Goal: Information Seeking & Learning: Find specific fact

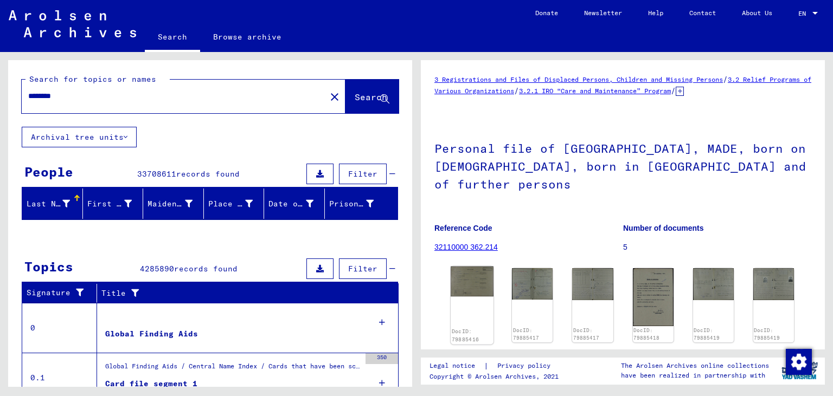
click at [470, 266] on img at bounding box center [472, 281] width 43 height 30
click at [534, 266] on img at bounding box center [532, 283] width 43 height 34
click at [654, 276] on img at bounding box center [653, 296] width 43 height 61
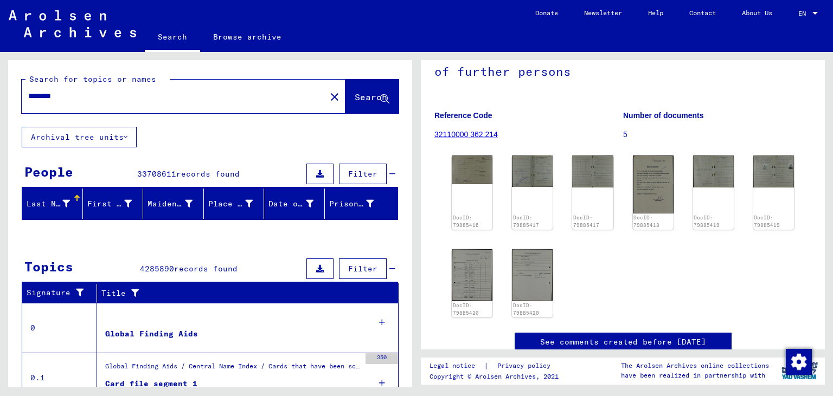
scroll to position [180, 0]
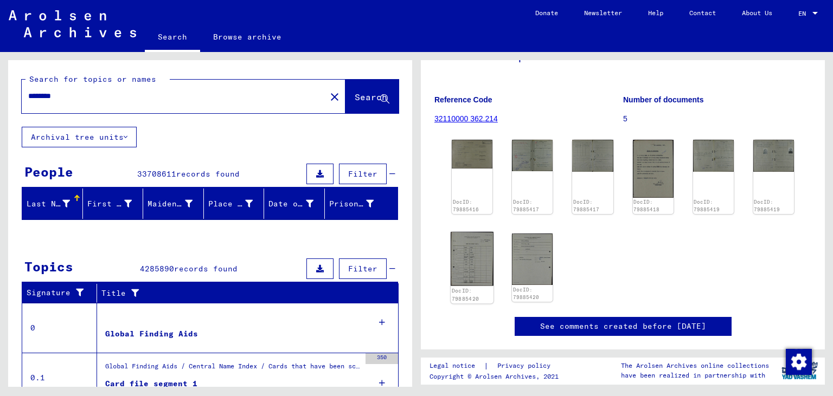
click at [471, 232] on img at bounding box center [472, 259] width 43 height 54
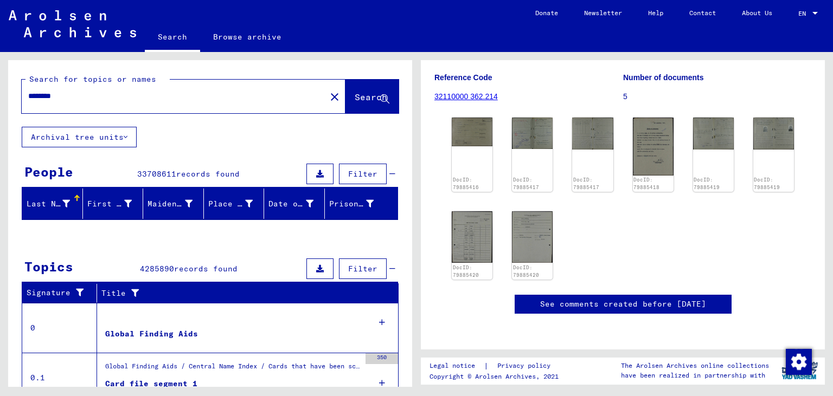
click at [78, 98] on input "********" at bounding box center [173, 96] width 291 height 11
drag, startPoint x: 78, startPoint y: 98, endPoint x: 0, endPoint y: 82, distance: 79.0
click at [28, 91] on input "********" at bounding box center [173, 96] width 291 height 11
type input "*********"
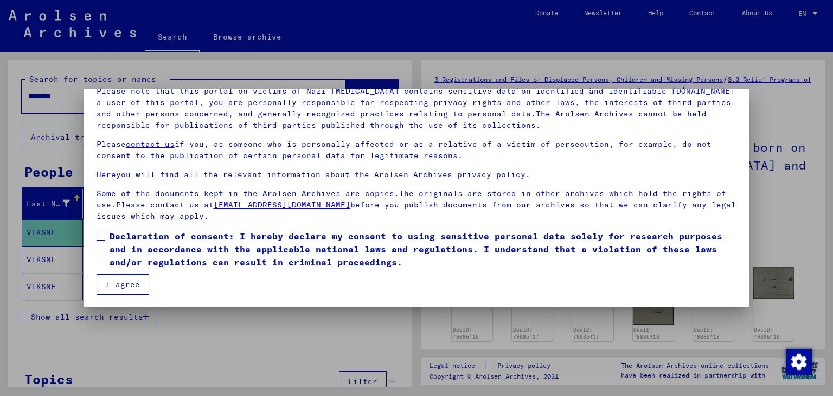
scroll to position [83, 0]
click at [99, 241] on label "Declaration of consent: I hereby declare my consent to using sensitive personal…" at bounding box center [417, 248] width 641 height 39
click at [117, 286] on button "I agree" at bounding box center [123, 284] width 53 height 21
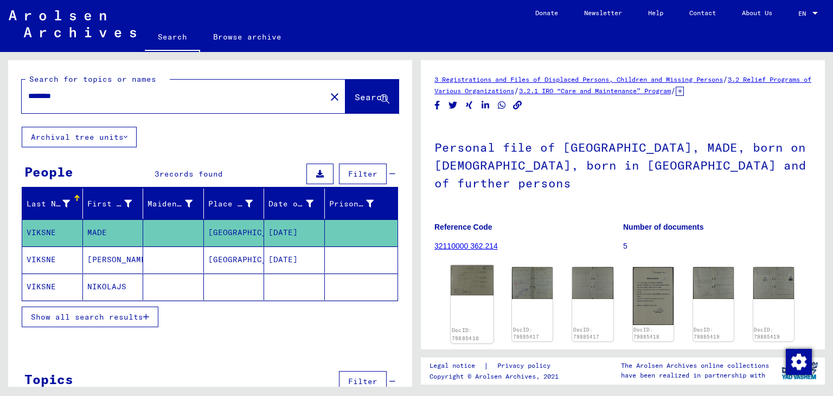
click at [465, 266] on img at bounding box center [472, 281] width 43 height 30
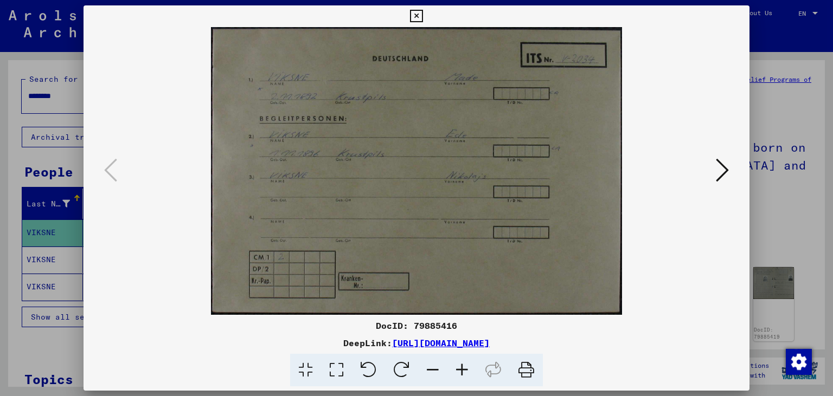
click at [423, 19] on icon at bounding box center [416, 16] width 12 height 13
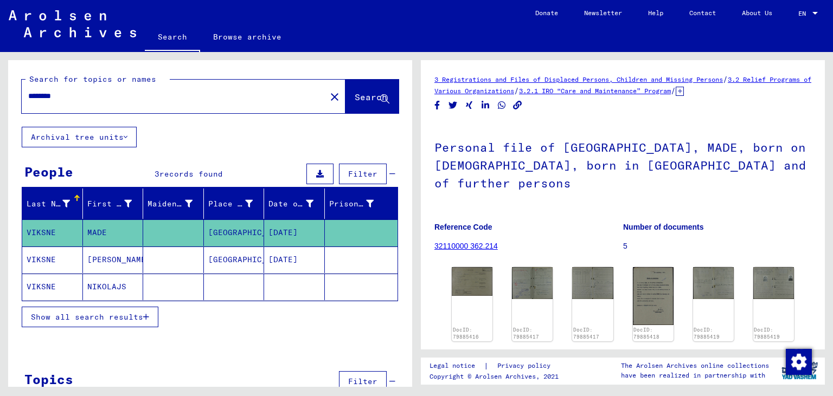
drag, startPoint x: 78, startPoint y: 101, endPoint x: 0, endPoint y: 94, distance: 78.5
click at [28, 94] on input "********" at bounding box center [173, 96] width 291 height 11
type input "*********"
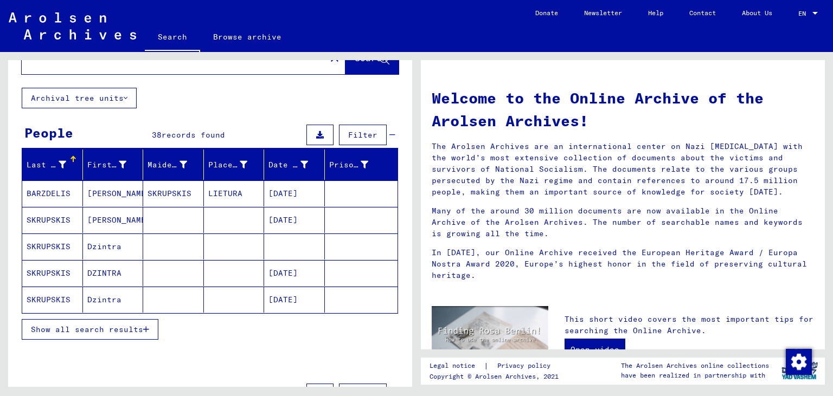
scroll to position [60, 0]
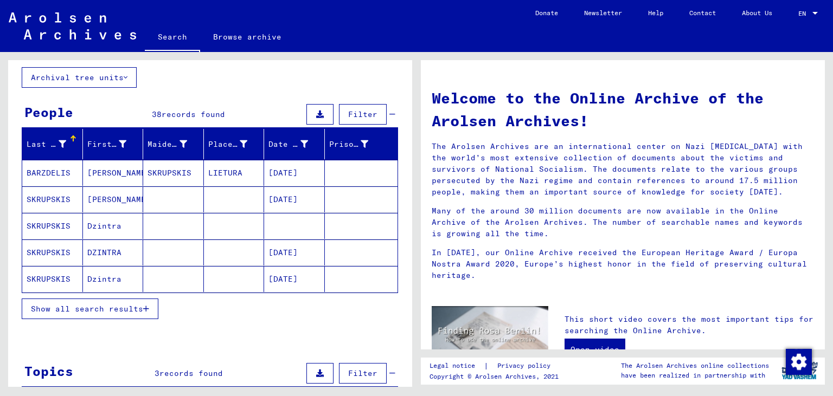
click at [41, 197] on mat-cell "SKRUPSKIS" at bounding box center [52, 200] width 61 height 26
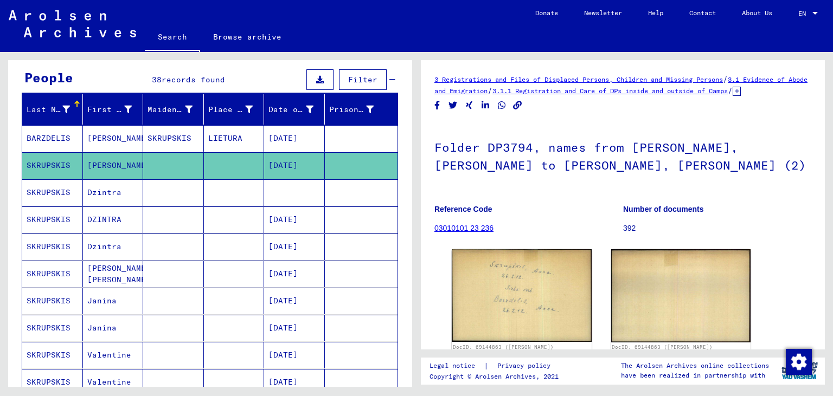
scroll to position [119, 0]
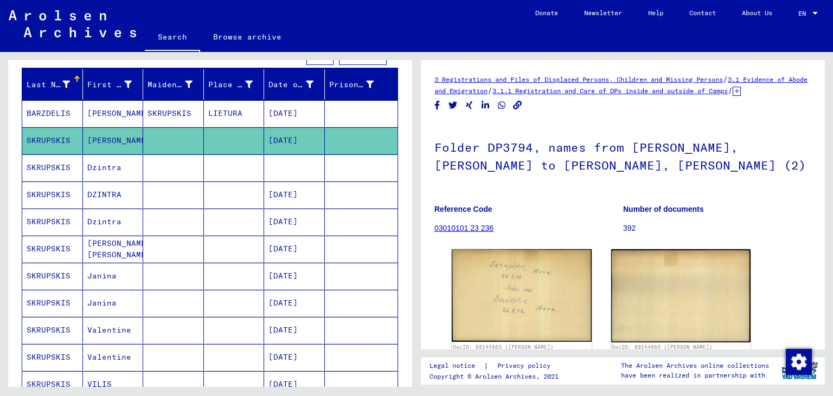
click at [55, 170] on mat-cell "SKRUPSKIS" at bounding box center [52, 168] width 61 height 27
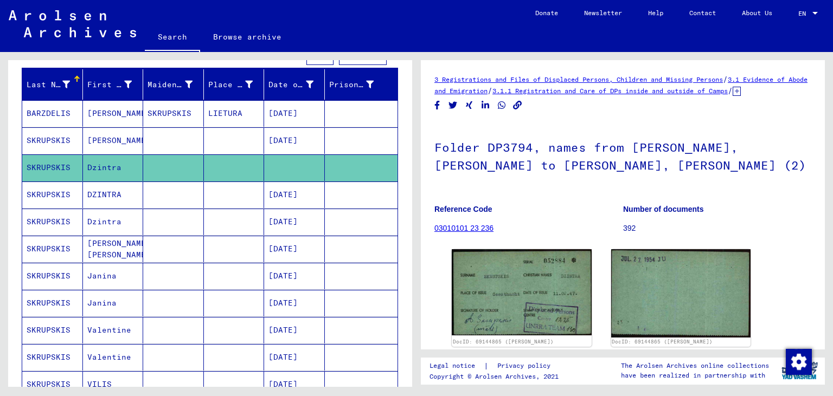
click at [54, 194] on mat-cell "SKRUPSKIS" at bounding box center [52, 195] width 61 height 27
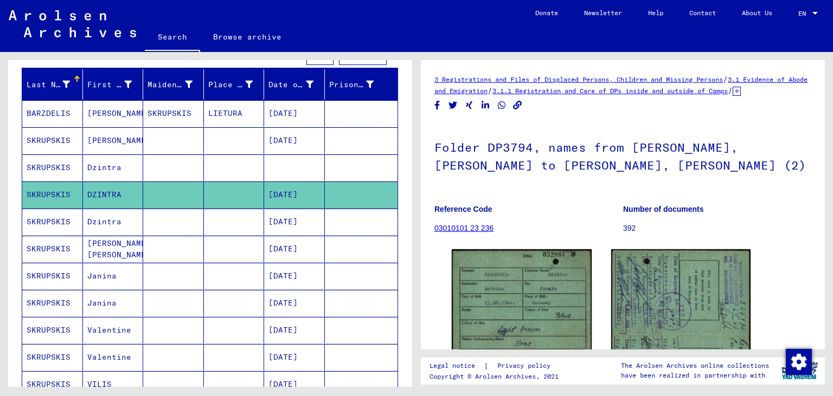
click at [54, 219] on mat-cell "SKRUPSKIS" at bounding box center [52, 222] width 61 height 27
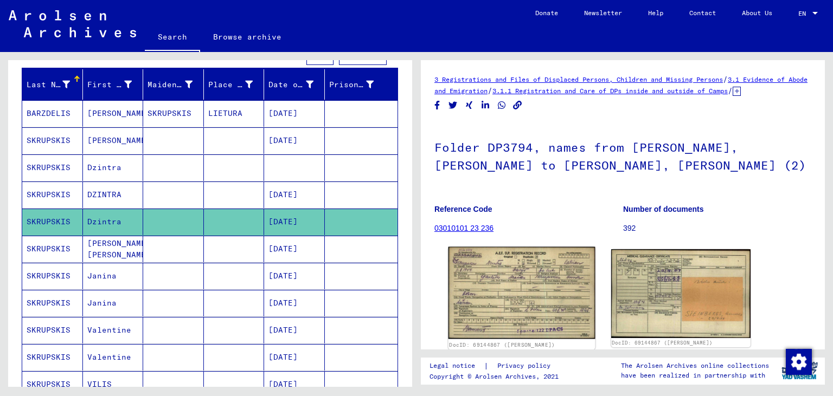
click at [489, 278] on img at bounding box center [522, 293] width 146 height 92
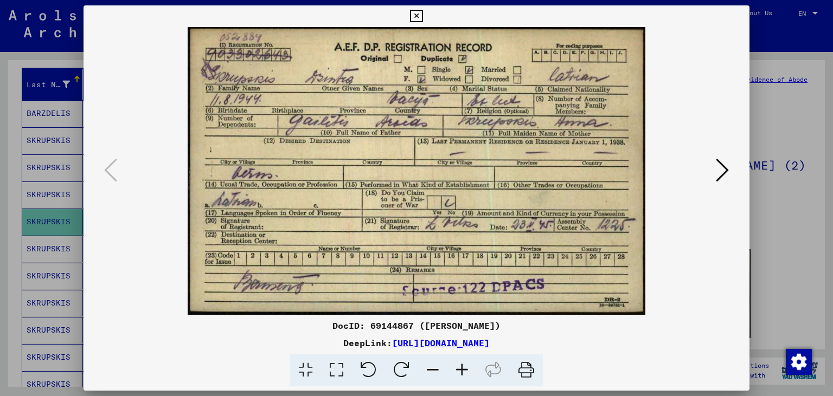
click at [719, 172] on icon at bounding box center [722, 170] width 13 height 26
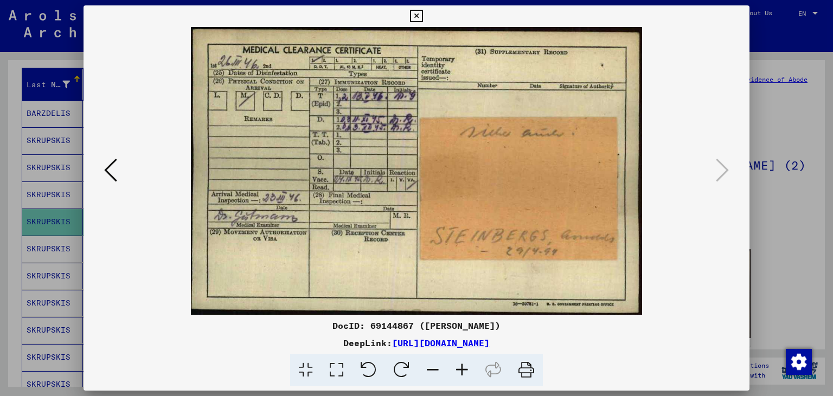
click at [423, 14] on icon at bounding box center [416, 16] width 12 height 13
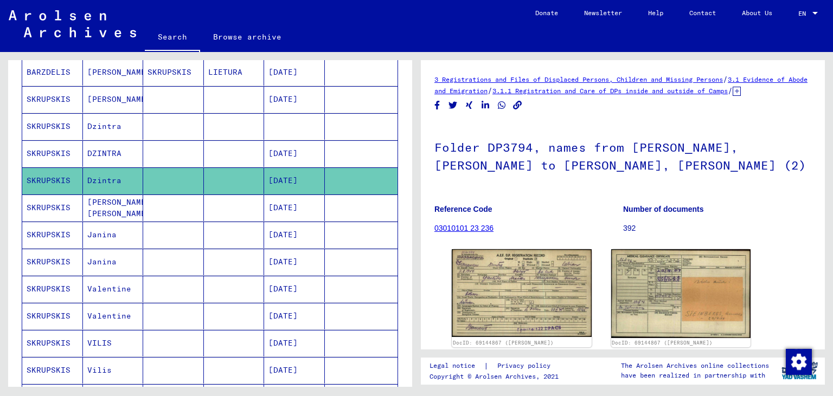
scroll to position [180, 0]
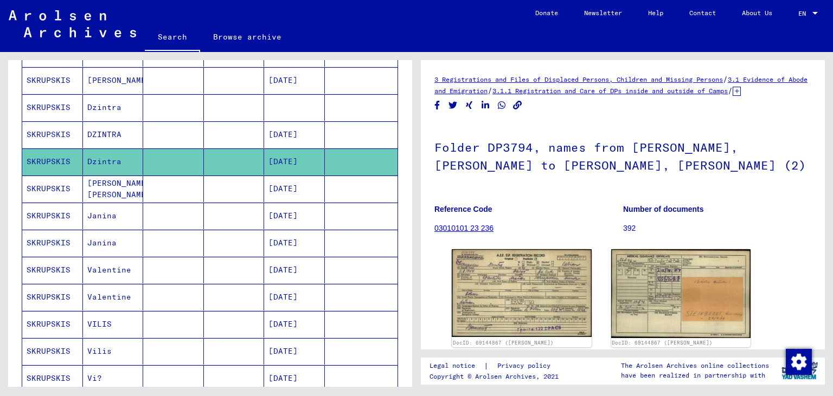
click at [52, 186] on mat-cell "SKRUPSKIS" at bounding box center [52, 189] width 61 height 27
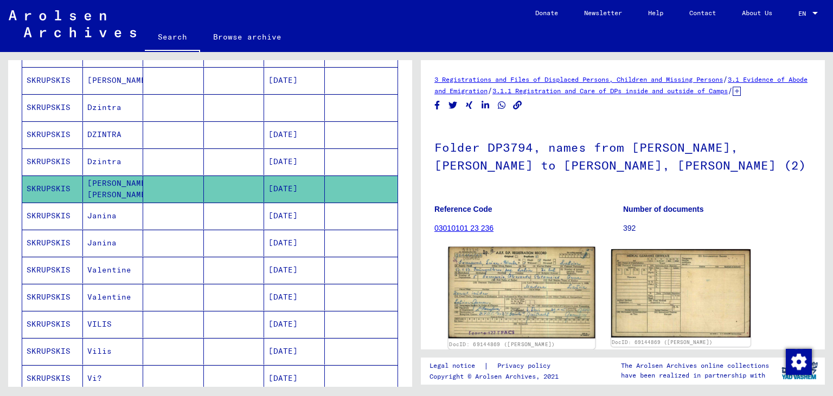
click at [516, 297] on img at bounding box center [522, 293] width 146 height 92
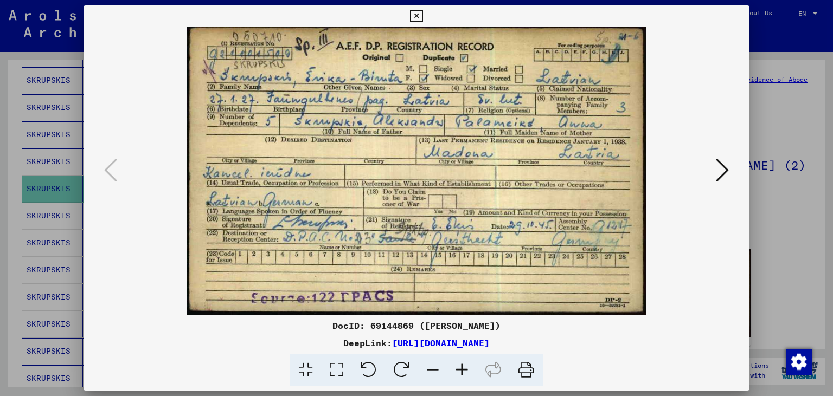
click at [423, 16] on icon at bounding box center [416, 16] width 12 height 13
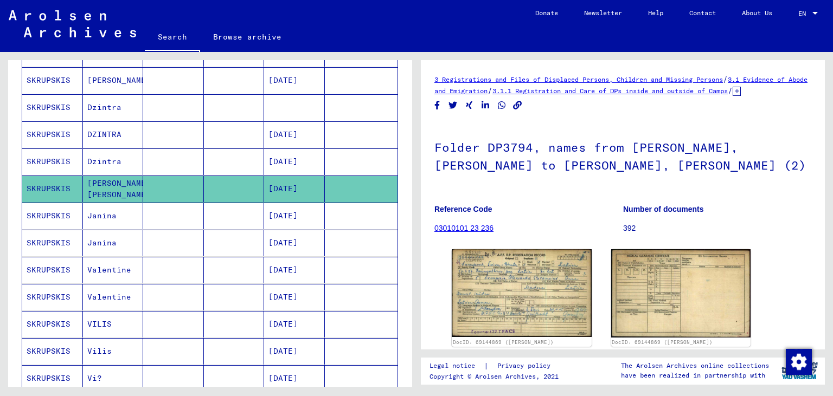
click at [52, 214] on mat-cell "SKRUPSKIS" at bounding box center [52, 216] width 61 height 27
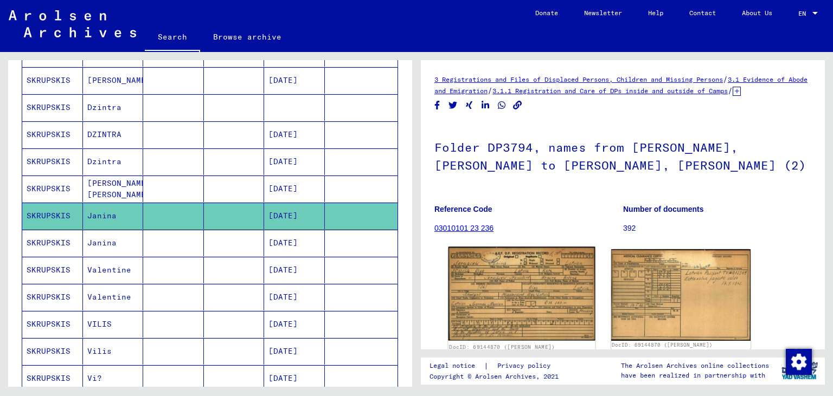
click at [495, 290] on img at bounding box center [522, 294] width 146 height 94
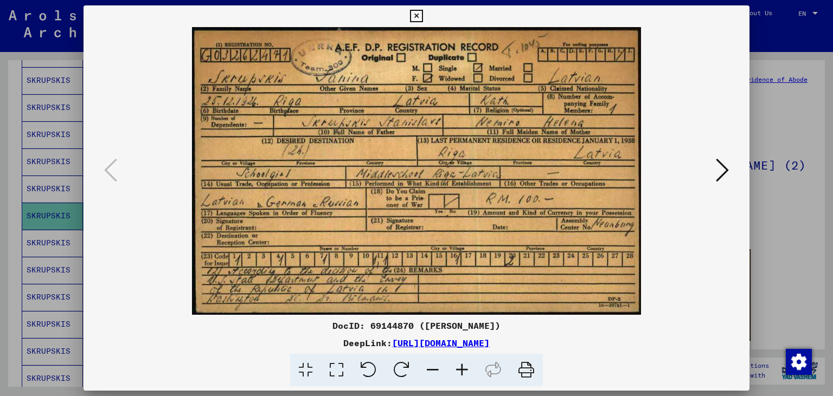
click at [423, 16] on icon at bounding box center [416, 16] width 12 height 13
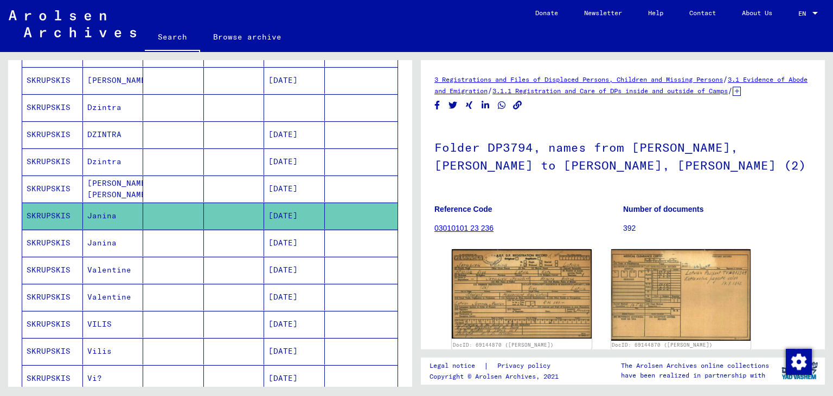
scroll to position [239, 0]
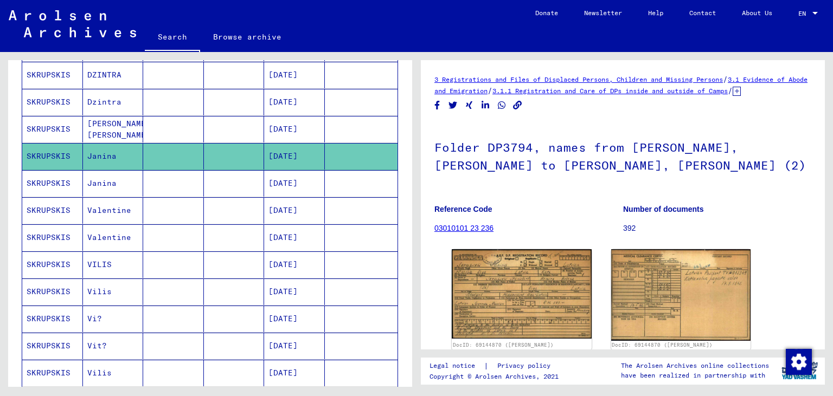
click at [51, 209] on mat-cell "SKRUPSKIS" at bounding box center [52, 210] width 61 height 27
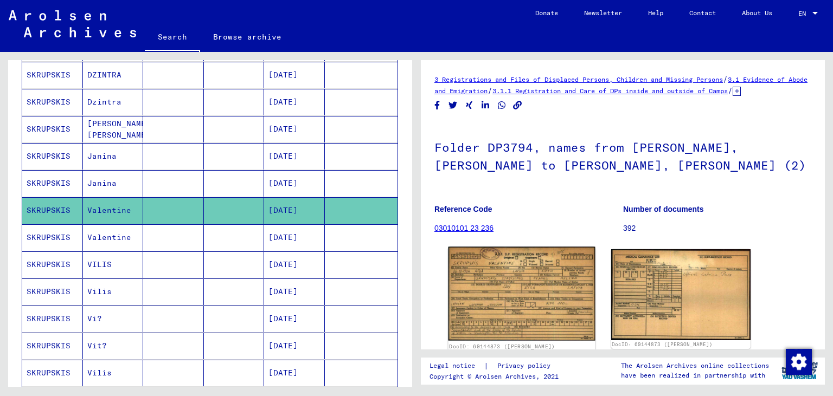
click at [469, 286] on img at bounding box center [522, 294] width 146 height 94
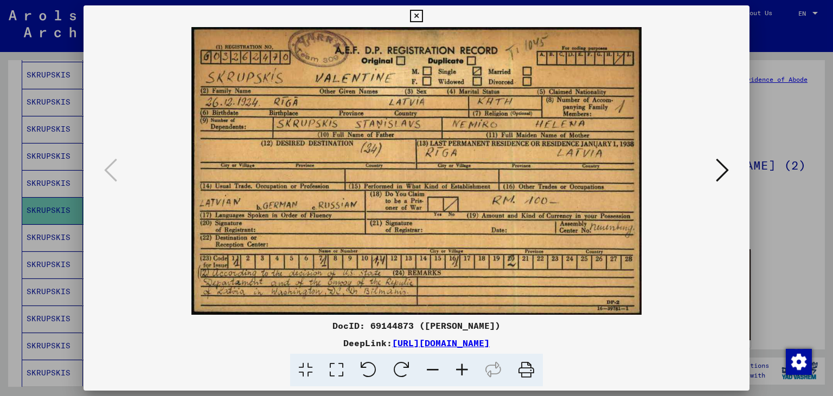
click at [423, 18] on icon at bounding box center [416, 16] width 12 height 13
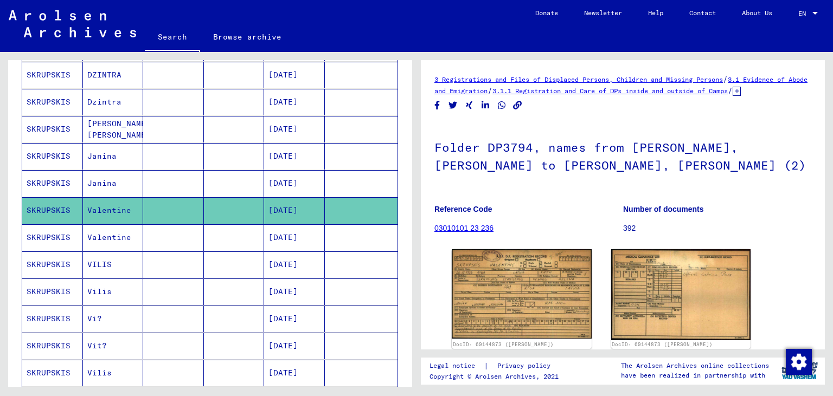
scroll to position [299, 0]
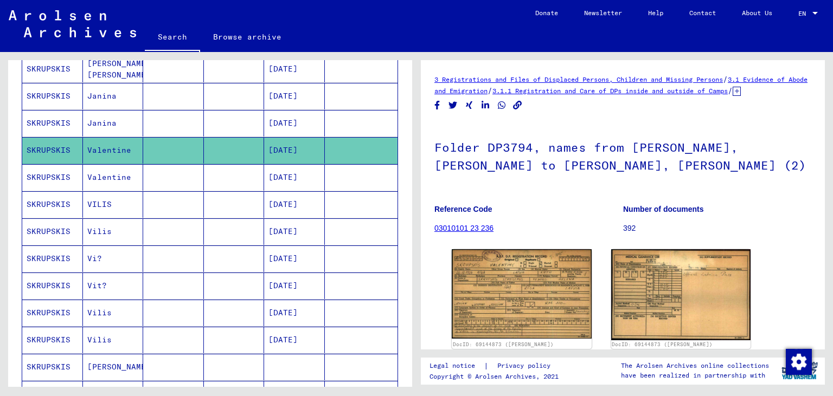
click at [57, 200] on mat-cell "SKRUPSKIS" at bounding box center [52, 204] width 61 height 27
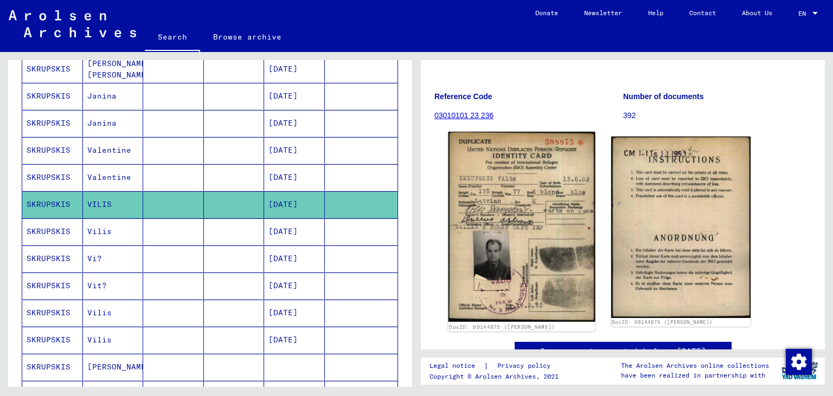
scroll to position [180, 0]
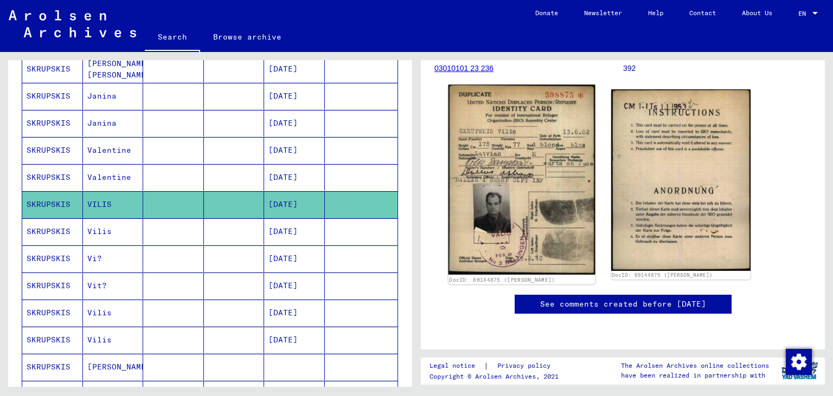
click at [524, 171] on img at bounding box center [522, 180] width 146 height 190
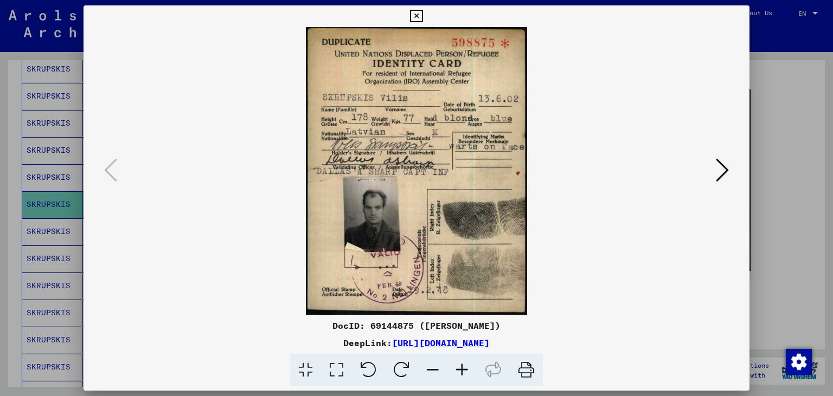
click at [723, 169] on icon at bounding box center [722, 170] width 13 height 26
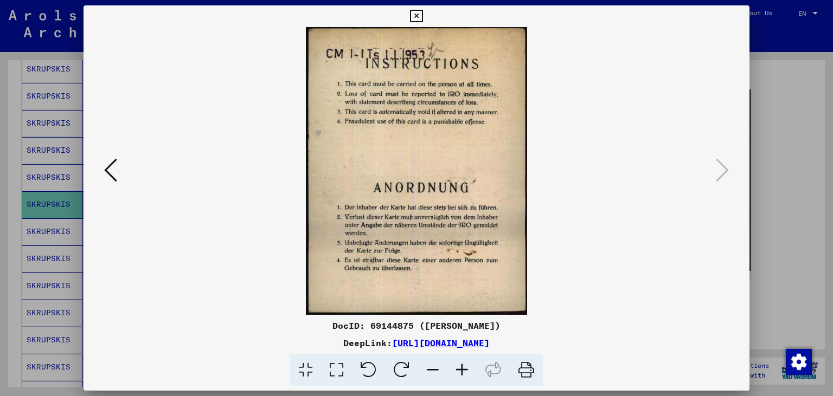
click at [423, 15] on icon at bounding box center [416, 16] width 12 height 13
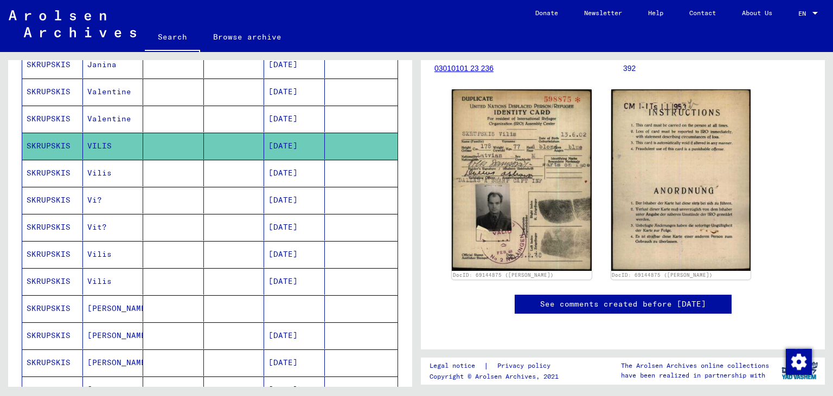
scroll to position [359, 0]
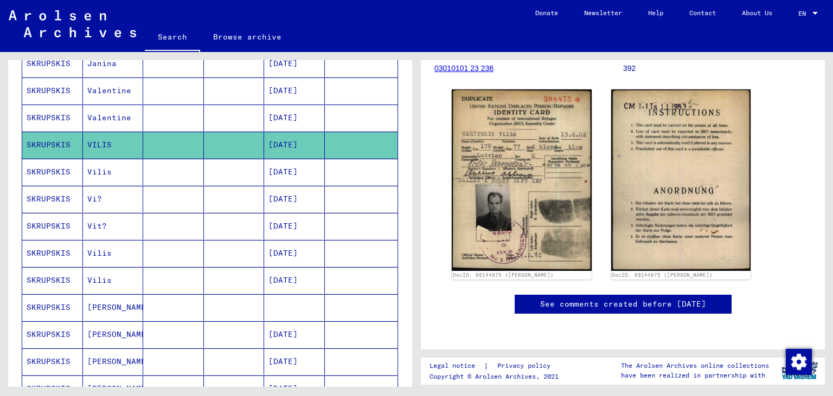
click at [45, 167] on mat-cell "SKRUPSKIS" at bounding box center [52, 172] width 61 height 27
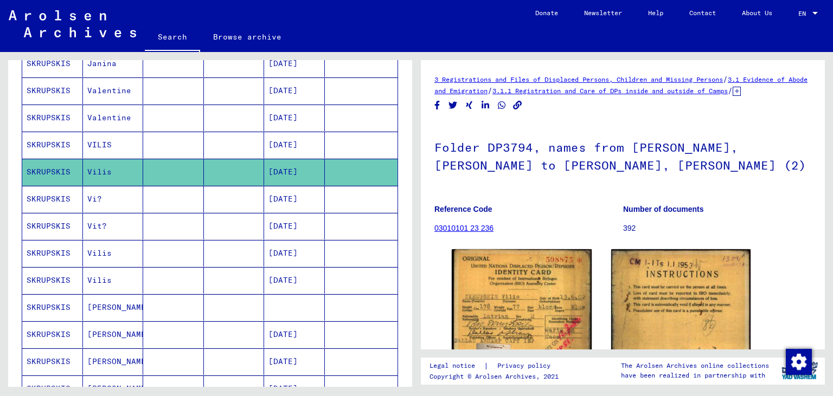
click at [52, 195] on mat-cell "SKRUPSKIS" at bounding box center [52, 199] width 61 height 27
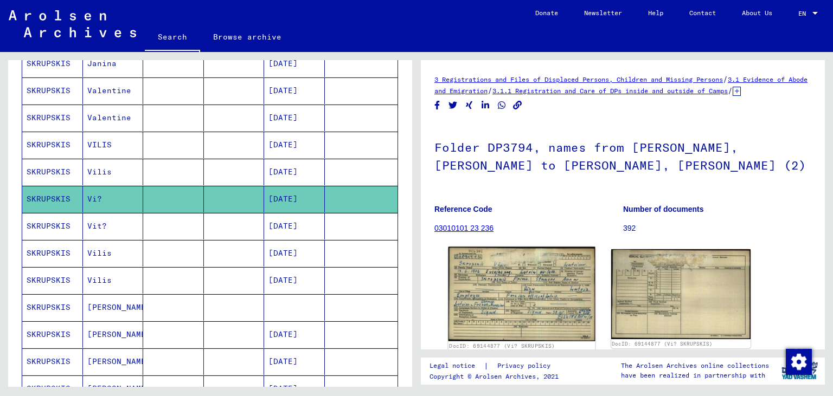
click at [504, 283] on img at bounding box center [522, 294] width 146 height 94
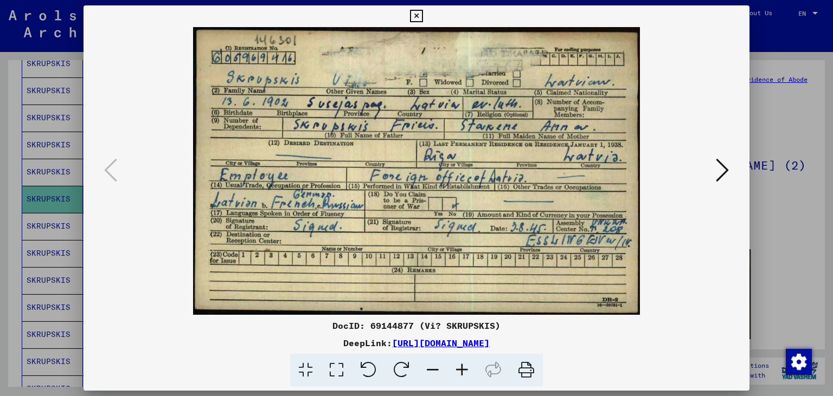
click at [423, 16] on icon at bounding box center [416, 16] width 12 height 13
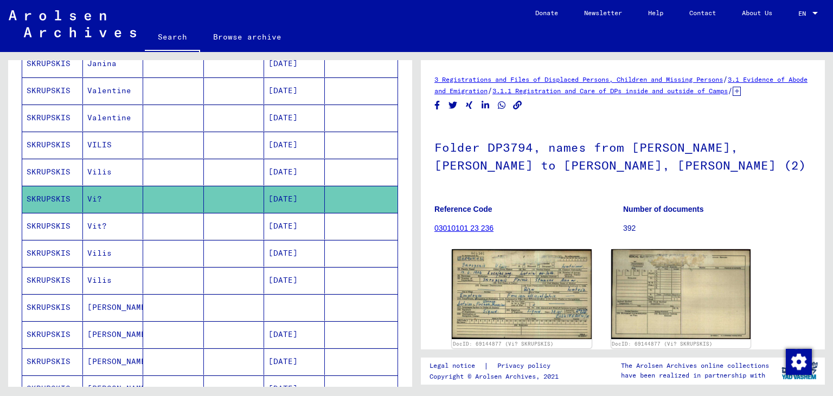
scroll to position [419, 0]
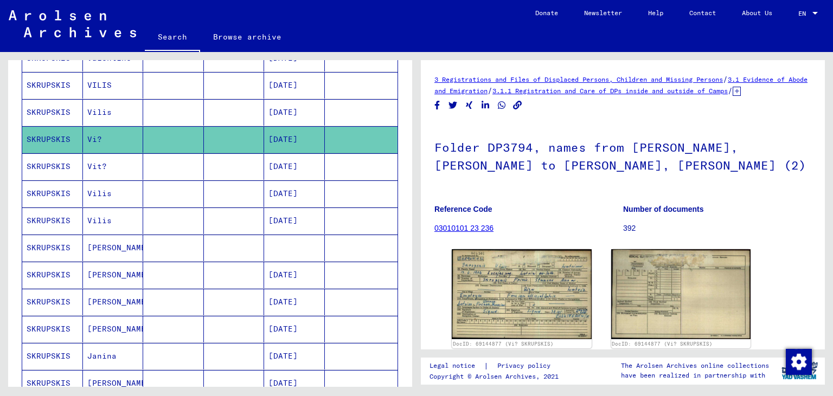
click at [43, 161] on mat-cell "SKRUPSKIS" at bounding box center [52, 166] width 61 height 27
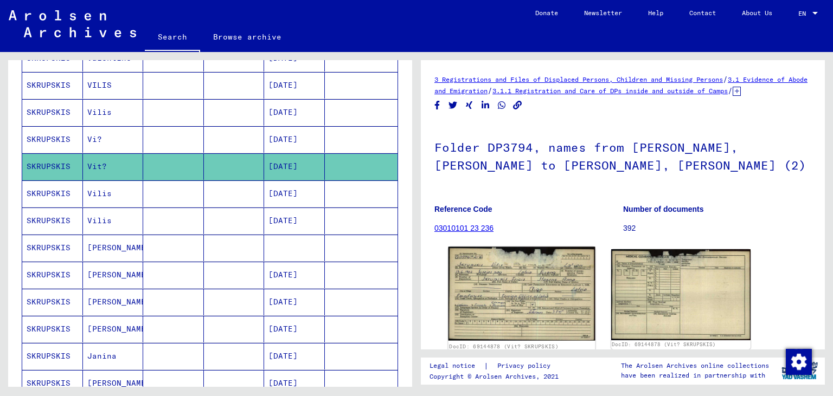
click at [510, 298] on img at bounding box center [522, 294] width 146 height 94
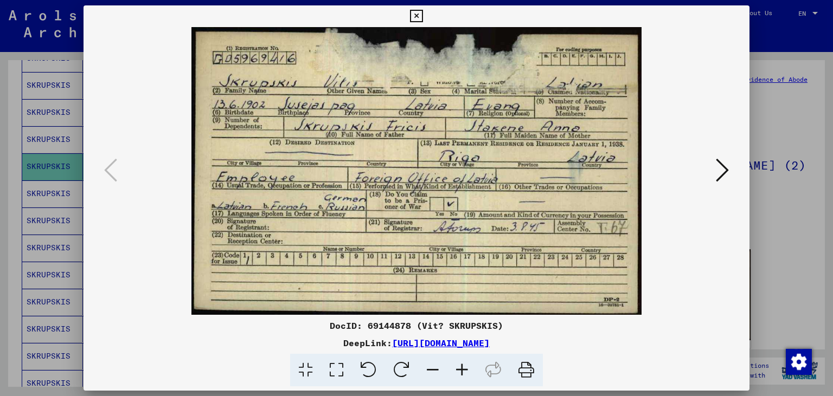
click at [423, 14] on icon at bounding box center [416, 16] width 12 height 13
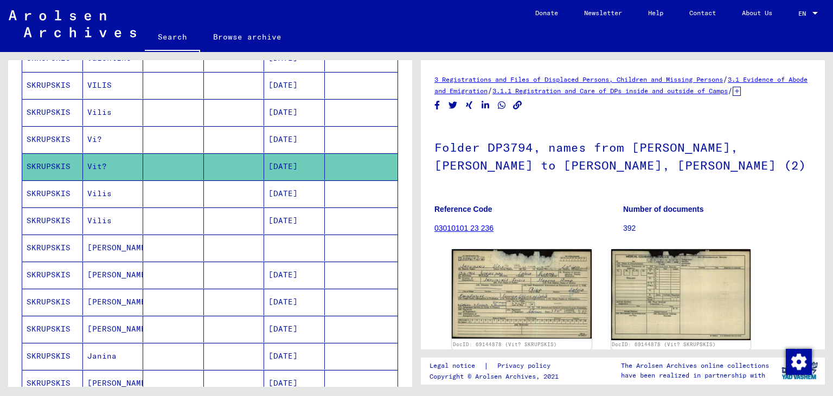
click at [53, 184] on mat-cell "SKRUPSKIS" at bounding box center [52, 194] width 61 height 27
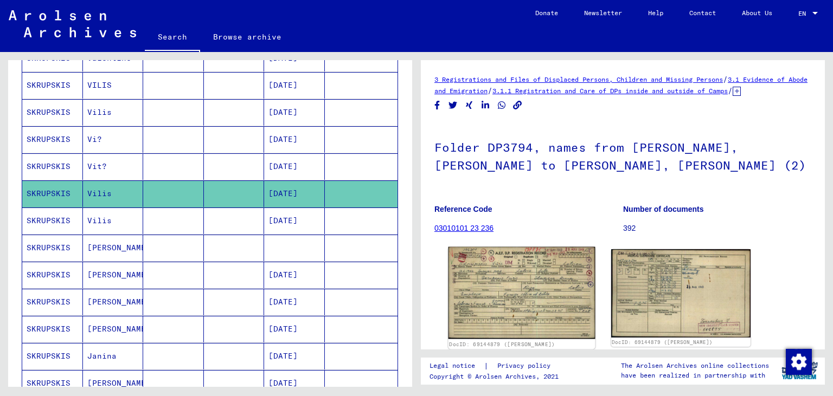
click at [468, 290] on img at bounding box center [522, 293] width 146 height 92
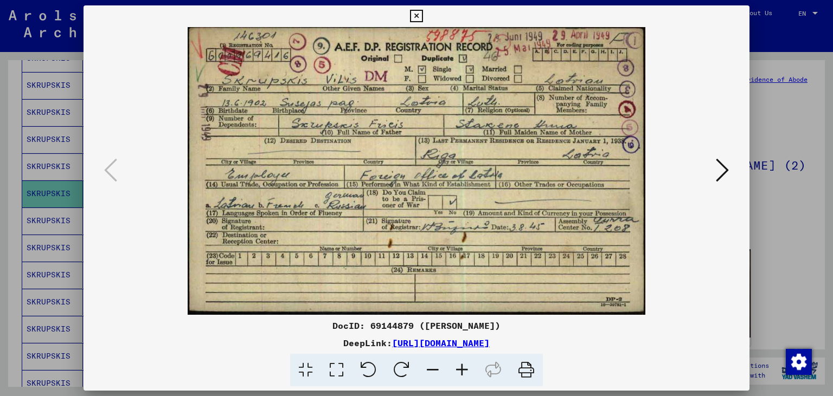
click at [423, 13] on icon at bounding box center [416, 16] width 12 height 13
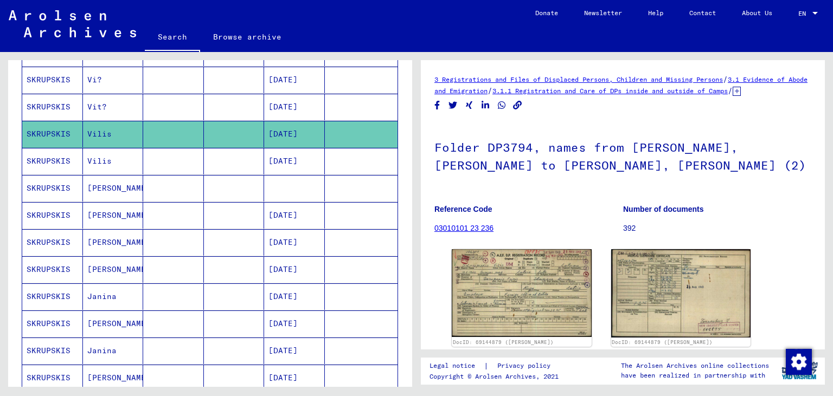
scroll to position [479, 0]
click at [38, 189] on mat-cell "SKRUPSKIS" at bounding box center [52, 188] width 61 height 27
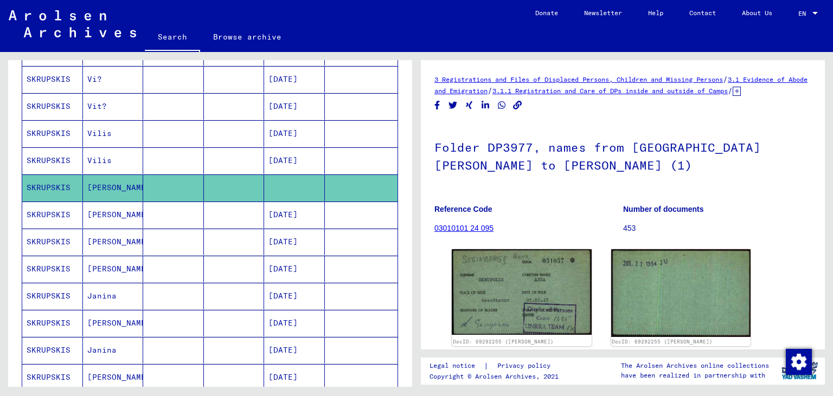
click at [44, 213] on mat-cell "SKRUPSKIS" at bounding box center [52, 215] width 61 height 27
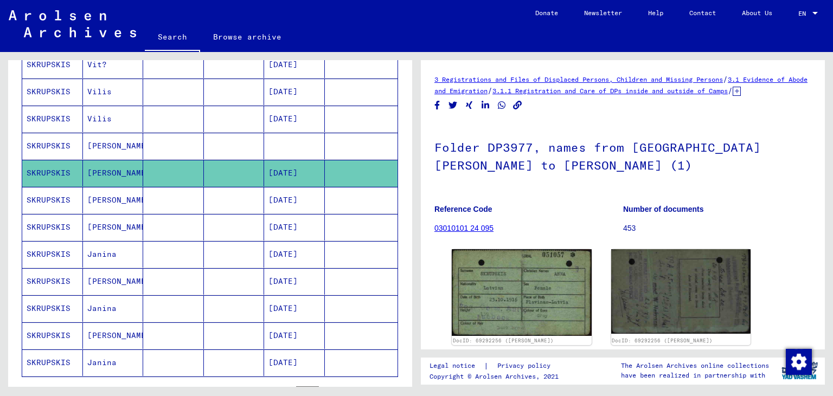
scroll to position [539, 0]
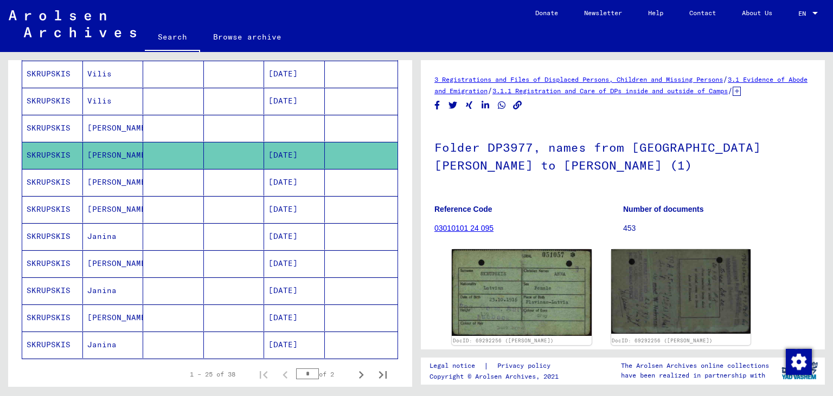
click at [44, 180] on mat-cell "SKRUPSKIS" at bounding box center [52, 182] width 61 height 27
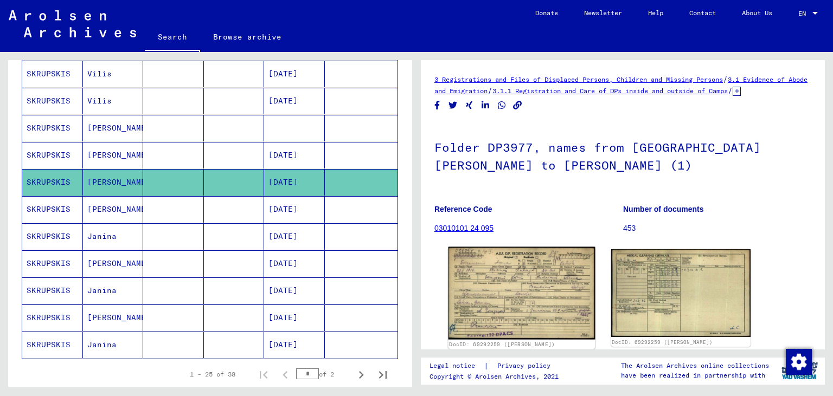
click at [483, 299] on img at bounding box center [522, 293] width 146 height 93
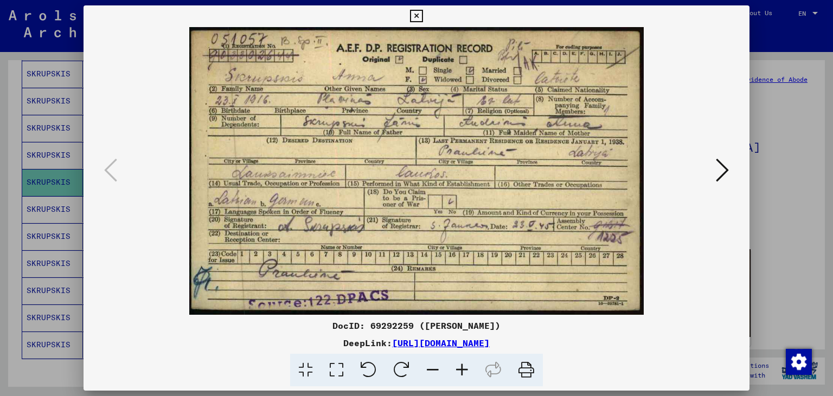
click at [423, 16] on icon at bounding box center [416, 16] width 12 height 13
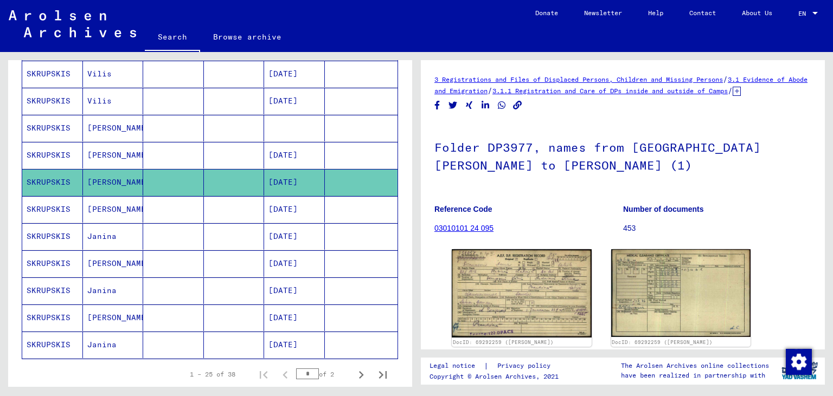
click at [53, 206] on mat-cell "SKRUPSKIS" at bounding box center [52, 209] width 61 height 27
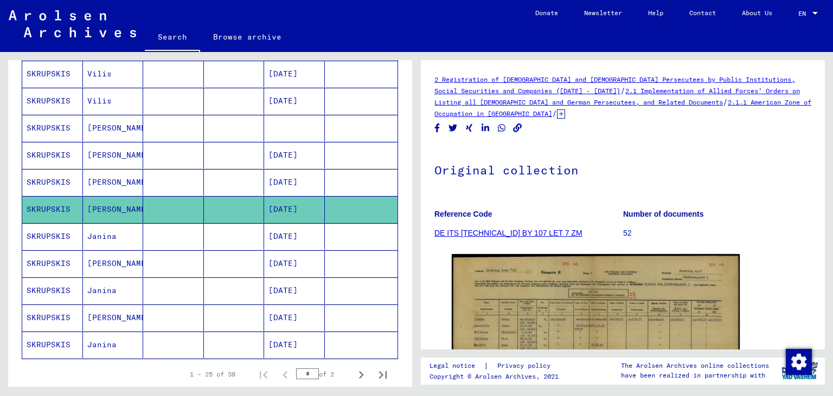
click at [60, 230] on mat-cell "SKRUPSKIS" at bounding box center [52, 236] width 61 height 27
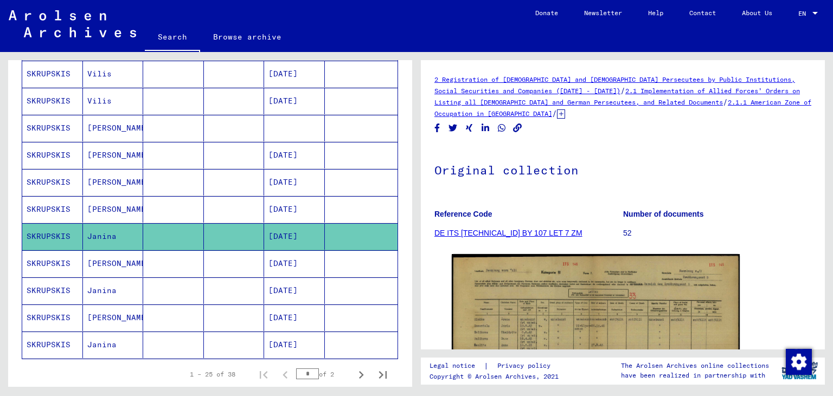
click at [53, 257] on mat-cell "SKRUPSKIS" at bounding box center [52, 264] width 61 height 27
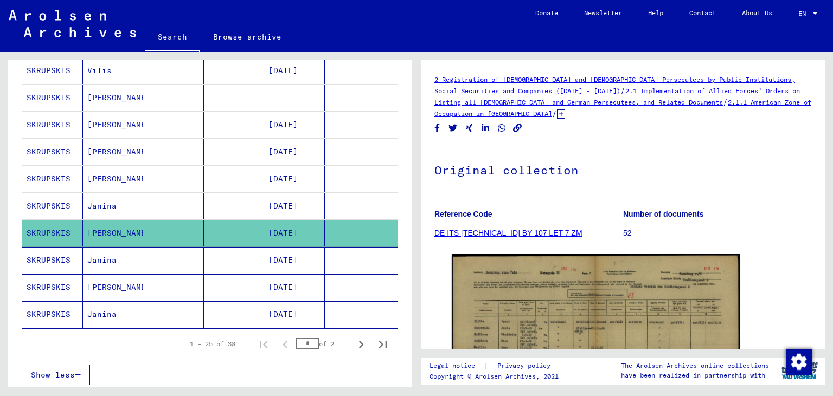
scroll to position [658, 0]
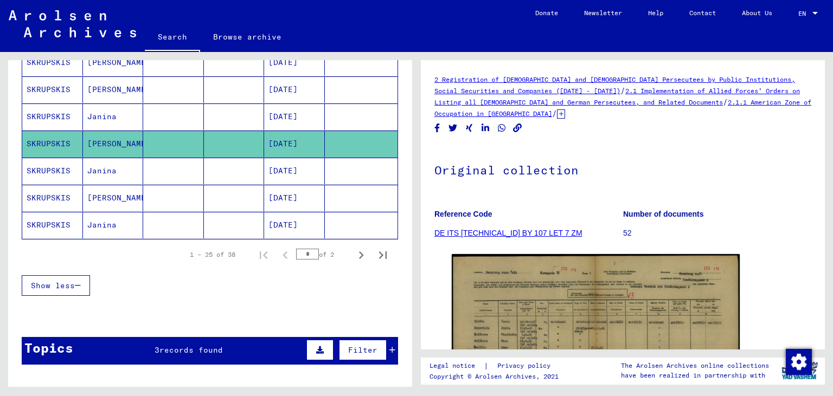
click at [47, 166] on mat-cell "SKRUPSKIS" at bounding box center [52, 171] width 61 height 27
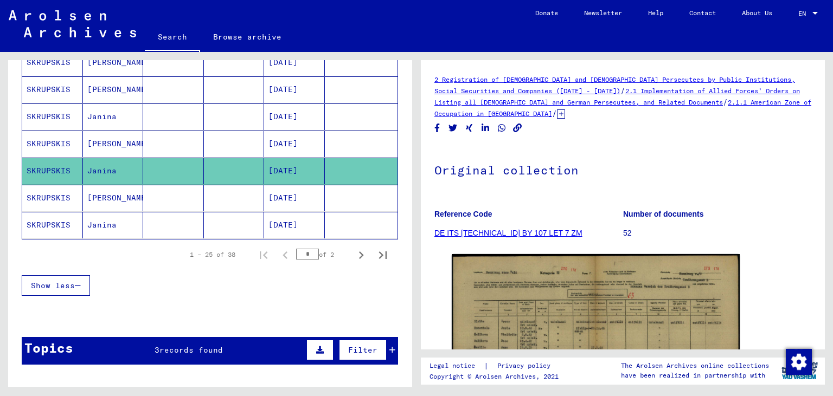
click at [54, 191] on mat-cell "SKRUPSKIS" at bounding box center [52, 198] width 61 height 27
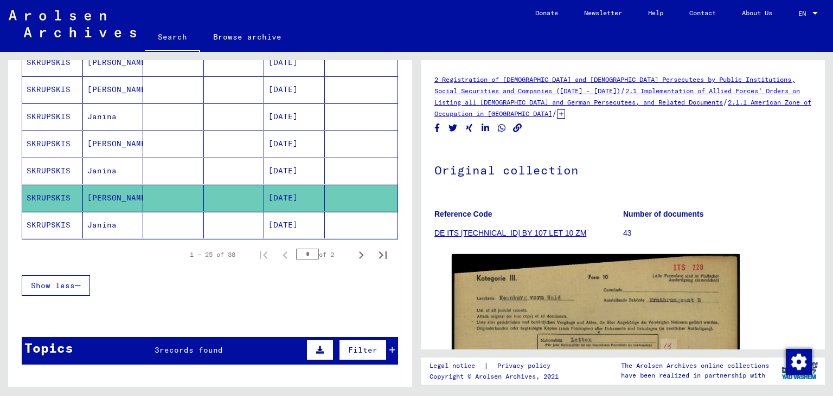
click at [49, 225] on mat-cell "SKRUPSKIS" at bounding box center [52, 225] width 61 height 27
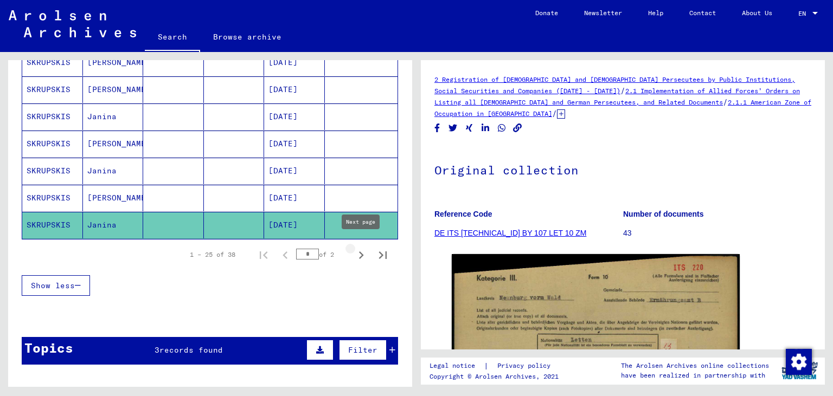
click at [362, 251] on icon "Next page" at bounding box center [361, 255] width 15 height 15
type input "*"
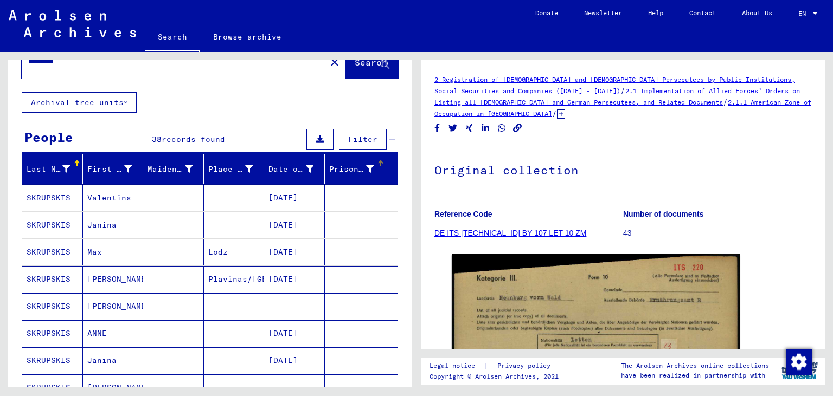
scroll to position [60, 0]
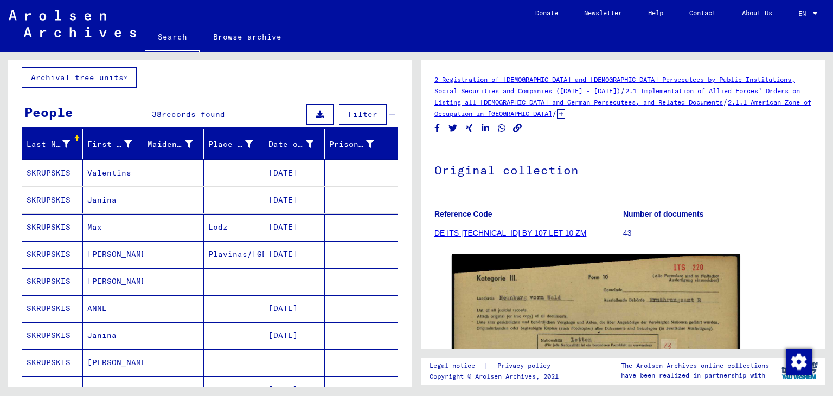
click at [52, 169] on mat-cell "SKRUPSKIS" at bounding box center [52, 173] width 61 height 27
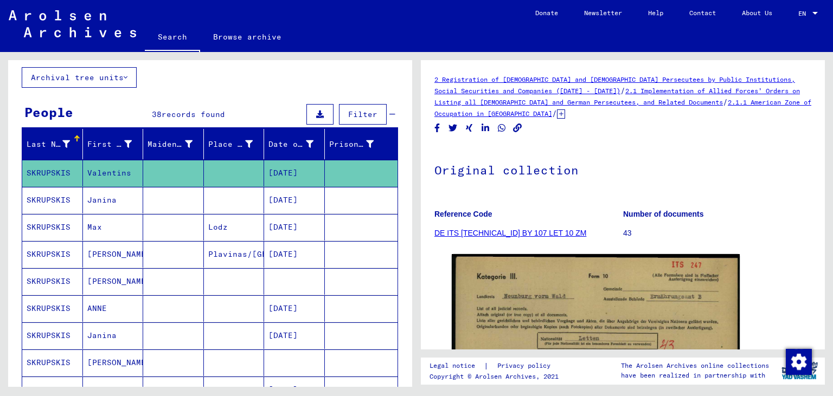
click at [48, 201] on mat-cell "SKRUPSKIS" at bounding box center [52, 200] width 61 height 27
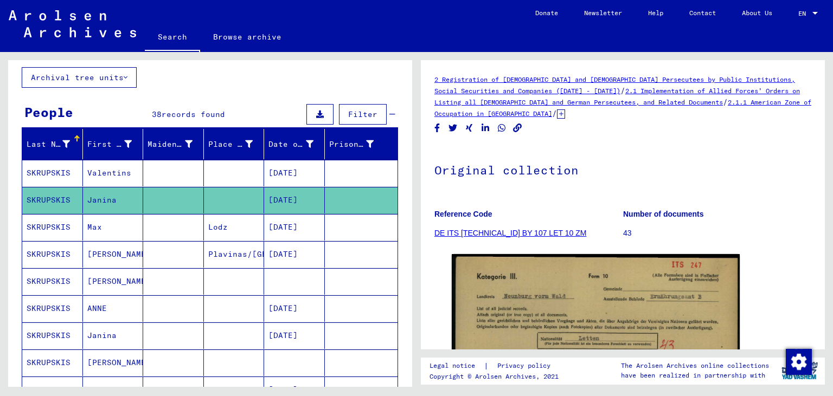
click at [37, 227] on mat-cell "SKRUPSKIS" at bounding box center [52, 227] width 61 height 27
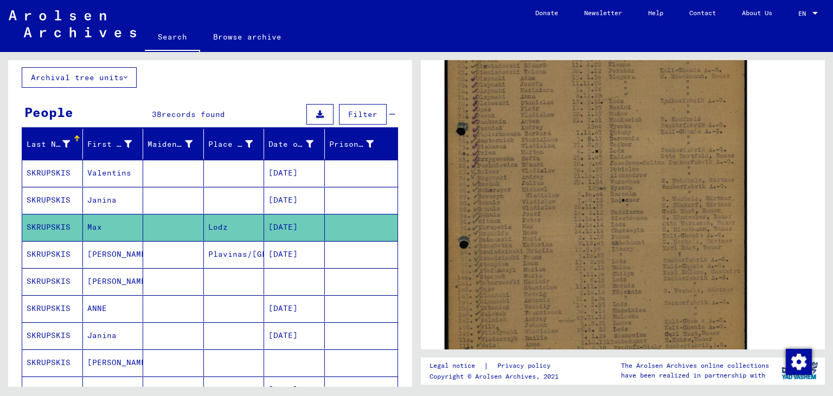
scroll to position [359, 0]
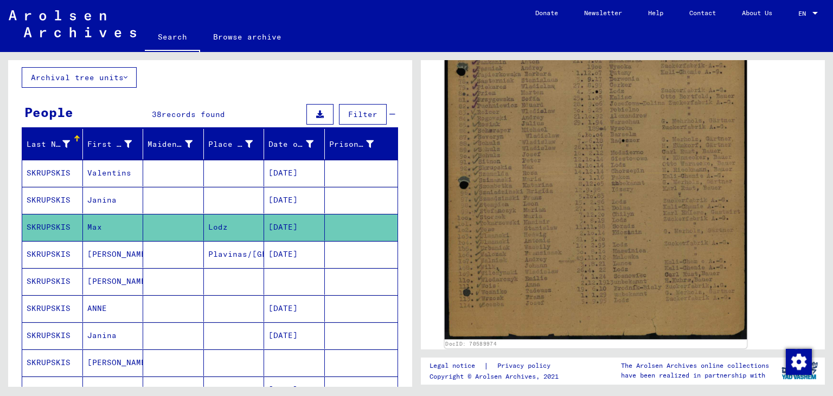
click at [628, 273] on img at bounding box center [596, 125] width 303 height 428
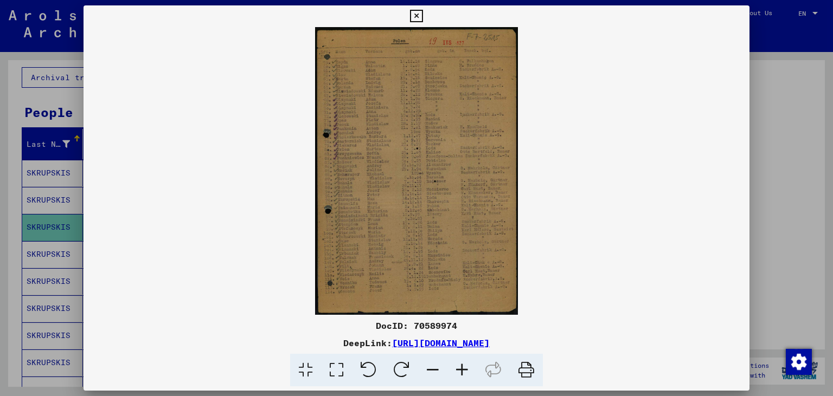
click at [467, 371] on icon at bounding box center [461, 370] width 29 height 33
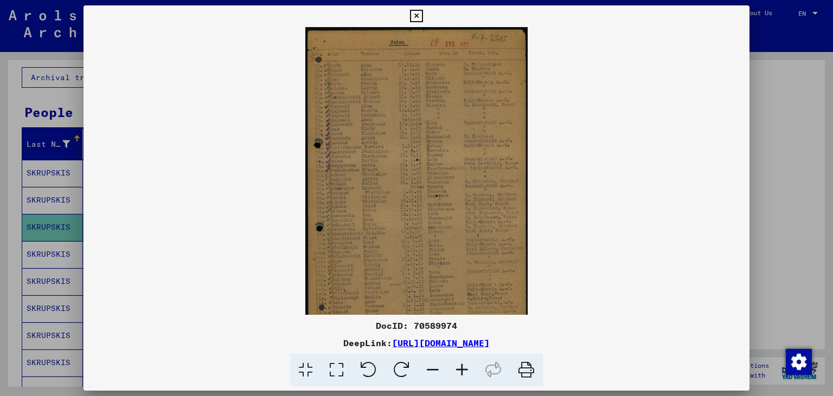
click at [467, 370] on icon at bounding box center [461, 370] width 29 height 33
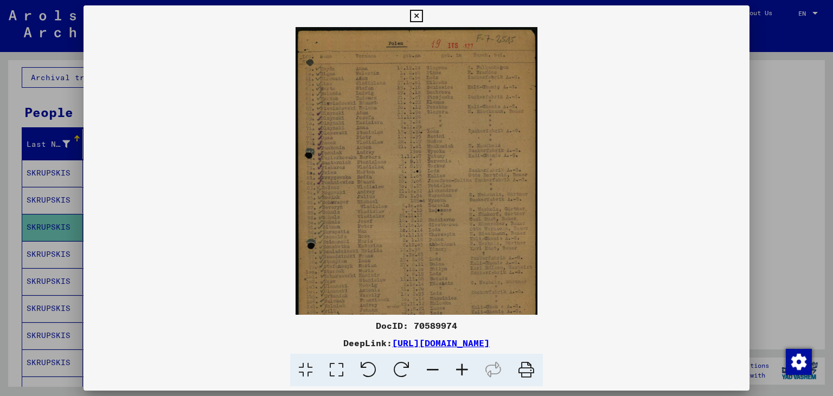
click at [466, 370] on icon at bounding box center [461, 370] width 29 height 33
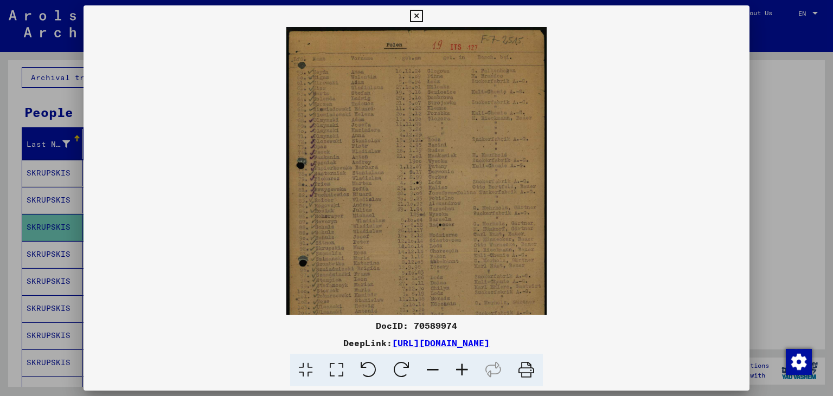
click at [466, 370] on icon at bounding box center [461, 370] width 29 height 33
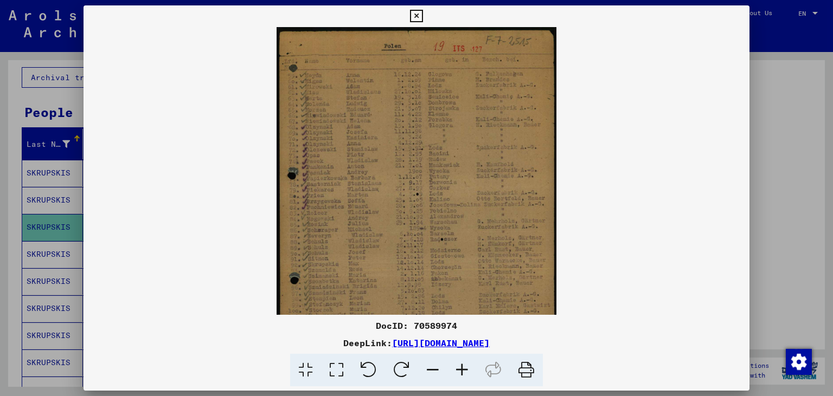
click at [466, 369] on icon at bounding box center [461, 370] width 29 height 33
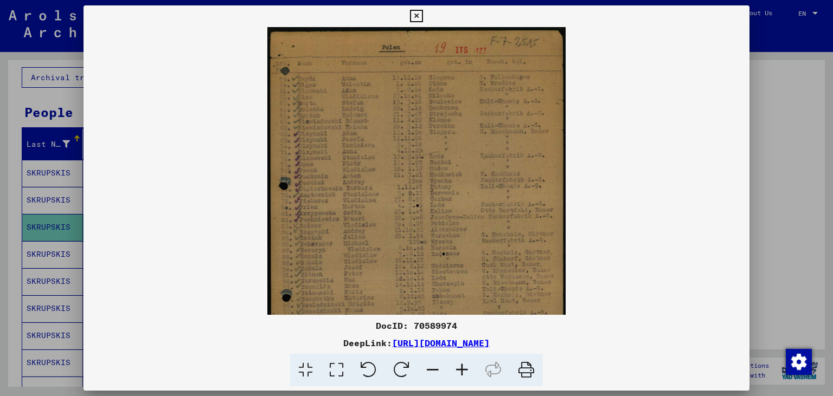
click at [466, 369] on icon at bounding box center [461, 370] width 29 height 33
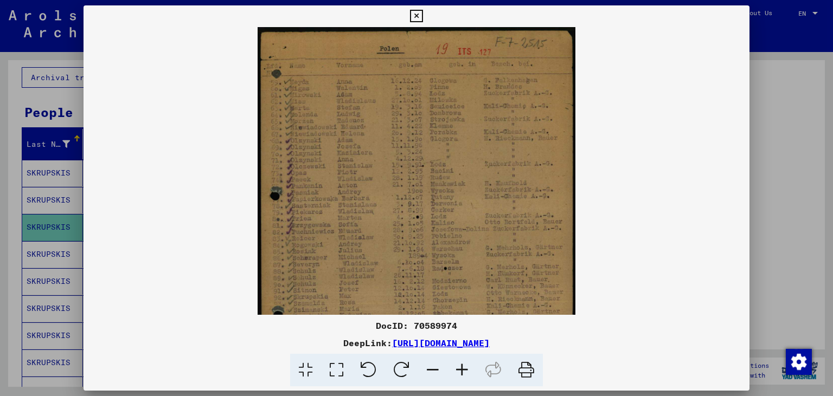
click at [465, 369] on icon at bounding box center [461, 370] width 29 height 33
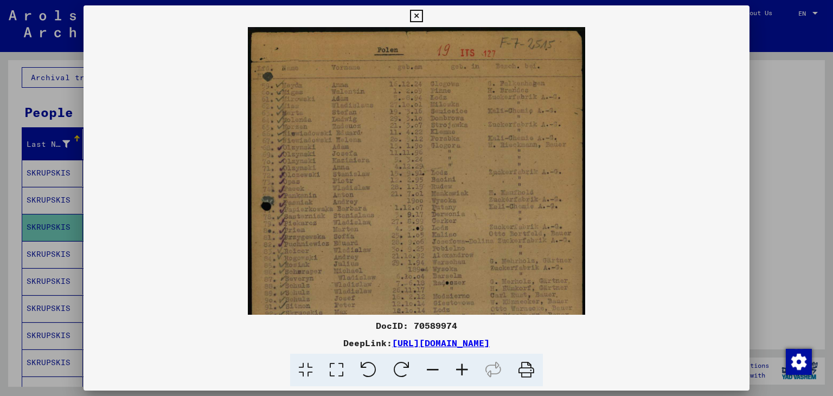
click at [465, 369] on icon at bounding box center [461, 370] width 29 height 33
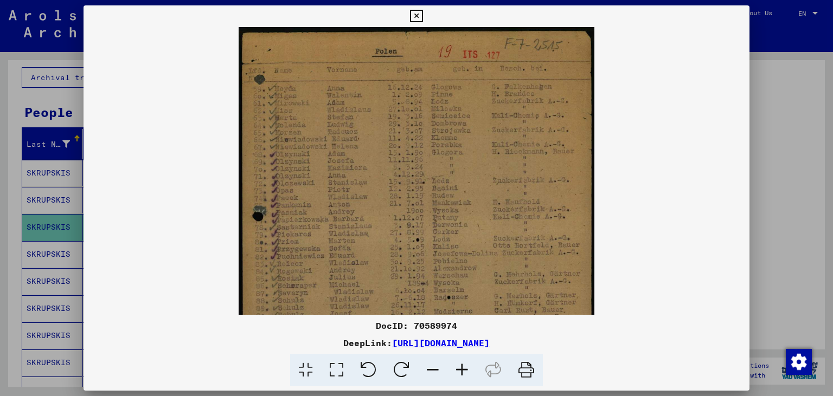
click at [465, 369] on icon at bounding box center [461, 370] width 29 height 33
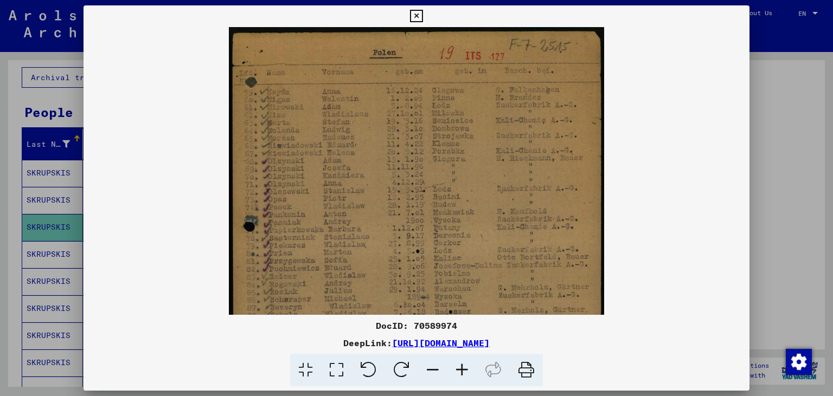
click at [465, 368] on icon at bounding box center [461, 370] width 29 height 33
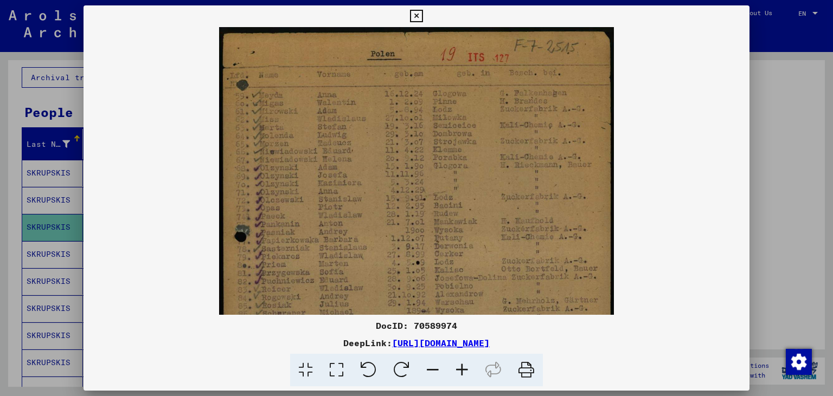
click at [465, 368] on icon at bounding box center [461, 370] width 29 height 33
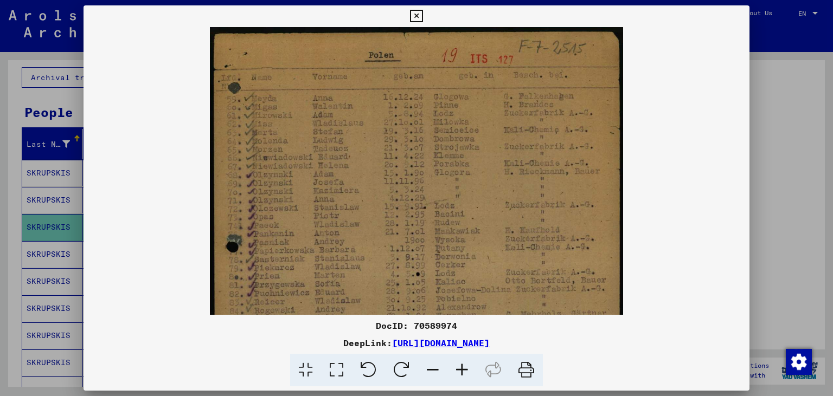
click at [465, 368] on icon at bounding box center [461, 370] width 29 height 33
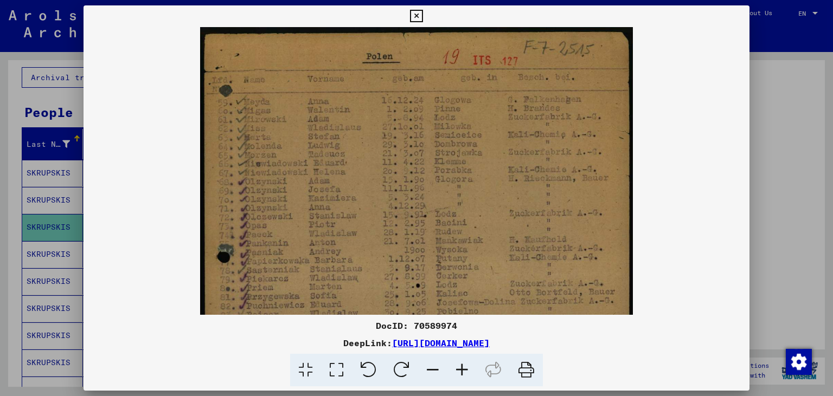
scroll to position [0, 0]
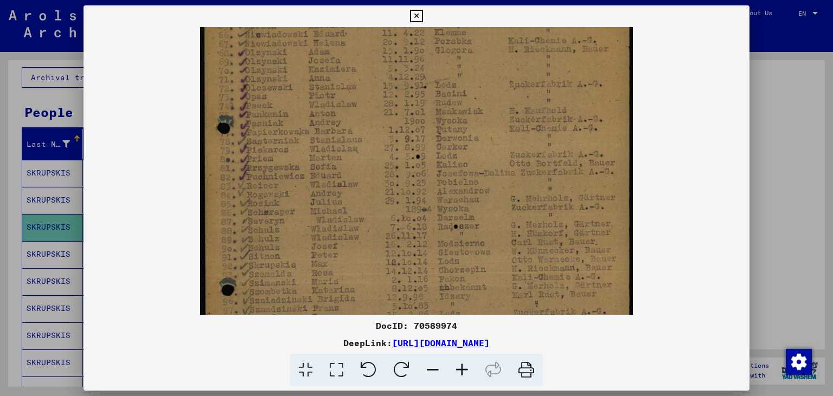
drag, startPoint x: 323, startPoint y: 242, endPoint x: 329, endPoint y: 85, distance: 157.9
click at [330, 86] on img at bounding box center [416, 204] width 433 height 613
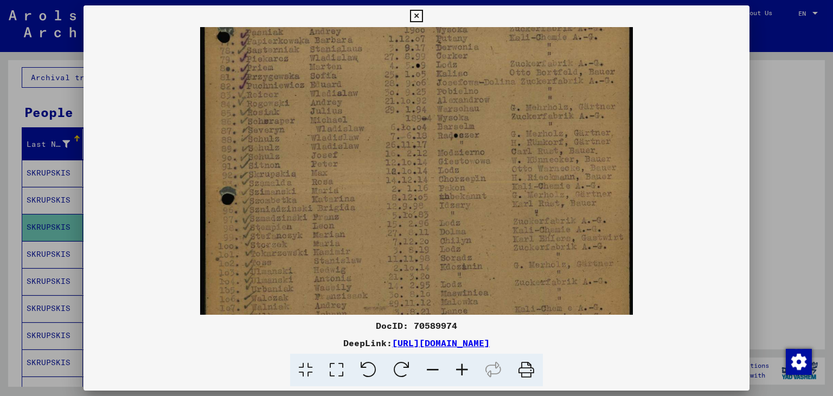
scroll to position [221, 0]
drag, startPoint x: 309, startPoint y: 248, endPoint x: 309, endPoint y: 175, distance: 73.8
click at [309, 175] on img at bounding box center [416, 112] width 433 height 613
click at [423, 18] on icon at bounding box center [416, 16] width 12 height 13
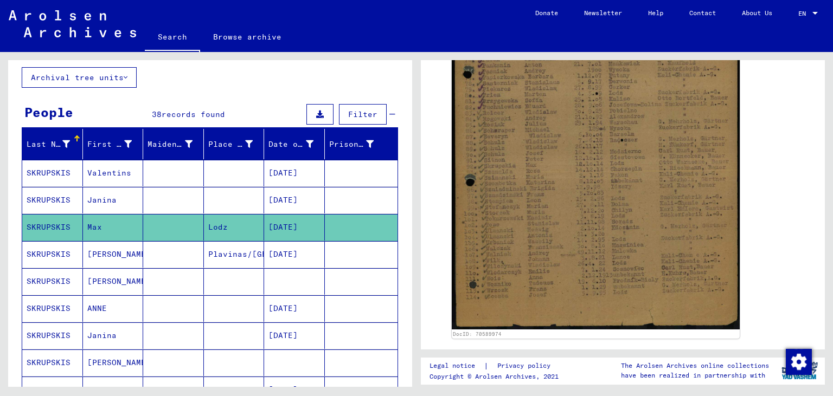
click at [62, 253] on mat-cell "SKRUPSKIS" at bounding box center [52, 254] width 61 height 27
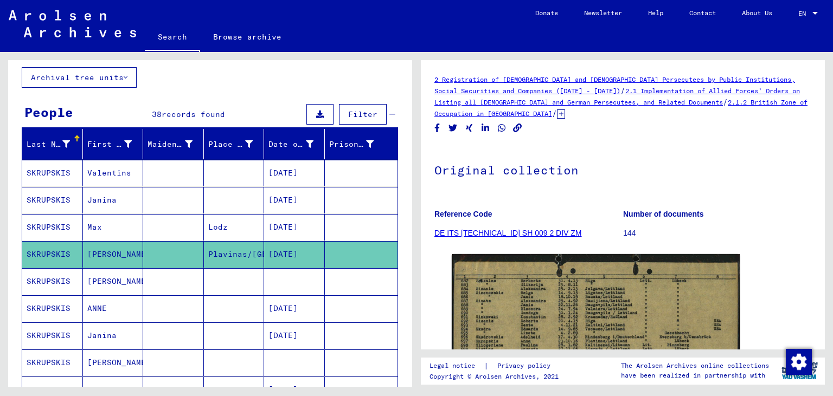
click at [40, 332] on icon at bounding box center [44, 352] width 27 height 43
click at [42, 350] on icon at bounding box center [44, 352] width 27 height 43
click at [48, 359] on icon at bounding box center [44, 352] width 27 height 43
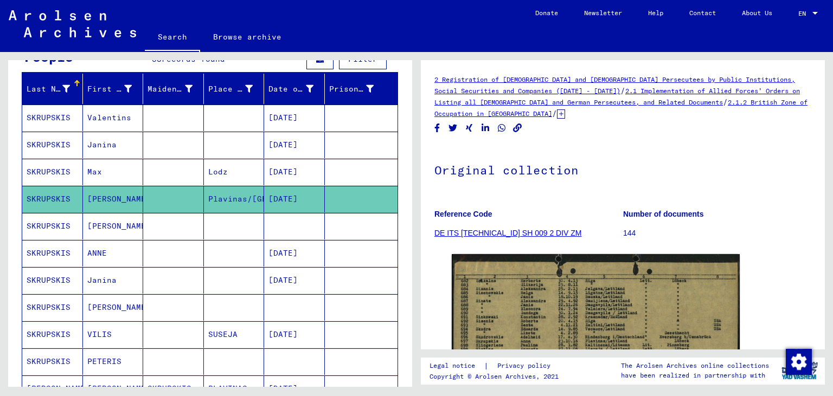
scroll to position [180, 0]
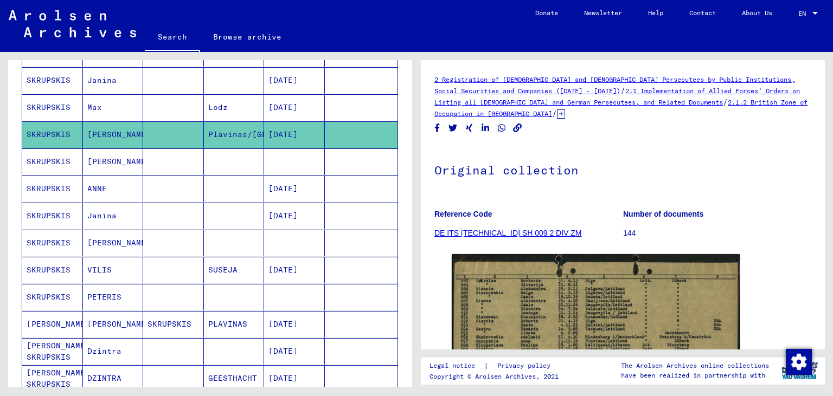
click at [47, 292] on mat-cell "SKRUPSKIS" at bounding box center [52, 297] width 61 height 27
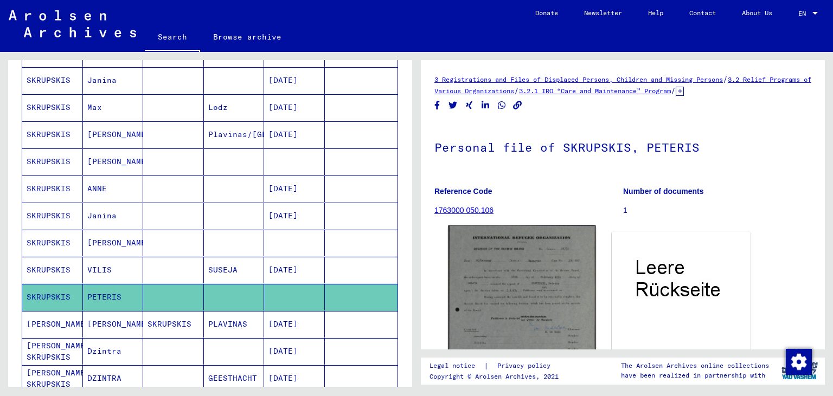
click at [541, 281] on img at bounding box center [523, 346] width 148 height 241
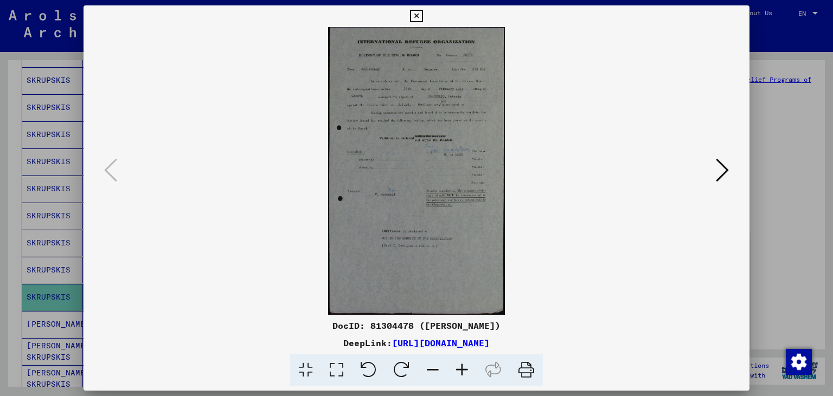
click at [459, 374] on icon at bounding box center [461, 370] width 29 height 33
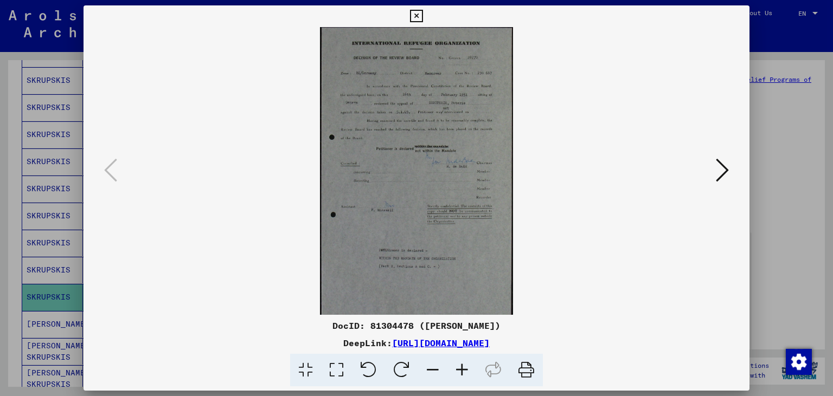
click at [459, 373] on icon at bounding box center [461, 370] width 29 height 33
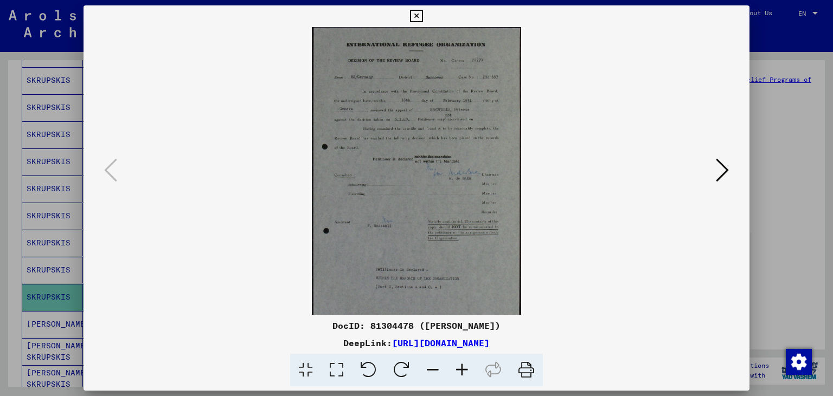
click at [459, 373] on icon at bounding box center [461, 370] width 29 height 33
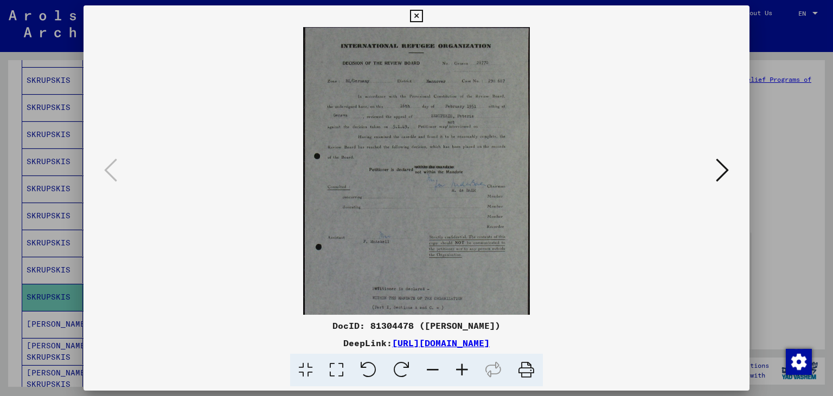
click at [459, 373] on icon at bounding box center [461, 370] width 29 height 33
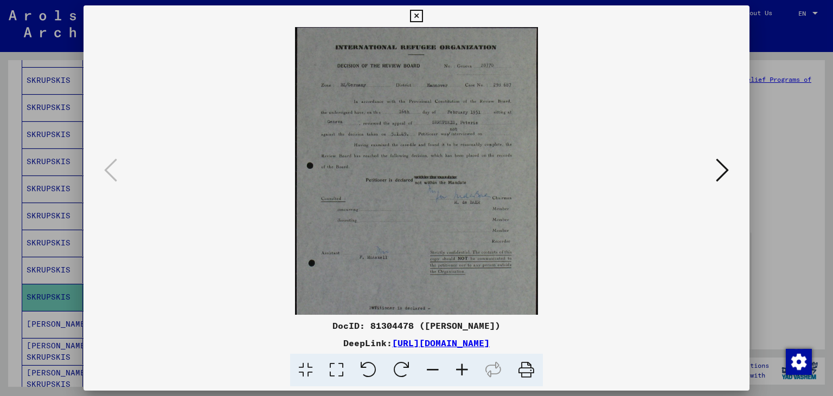
click at [459, 373] on icon at bounding box center [461, 370] width 29 height 33
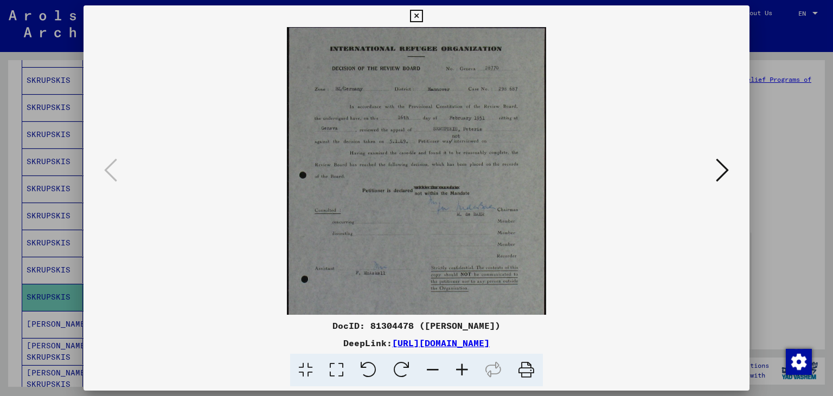
click at [459, 373] on icon at bounding box center [461, 370] width 29 height 33
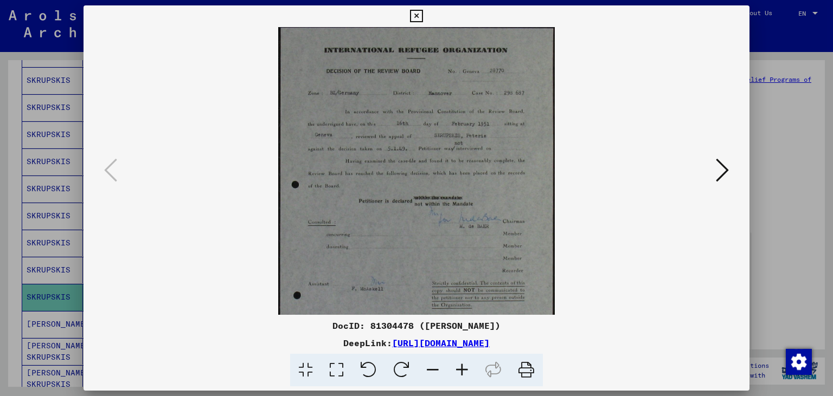
click at [459, 373] on icon at bounding box center [461, 370] width 29 height 33
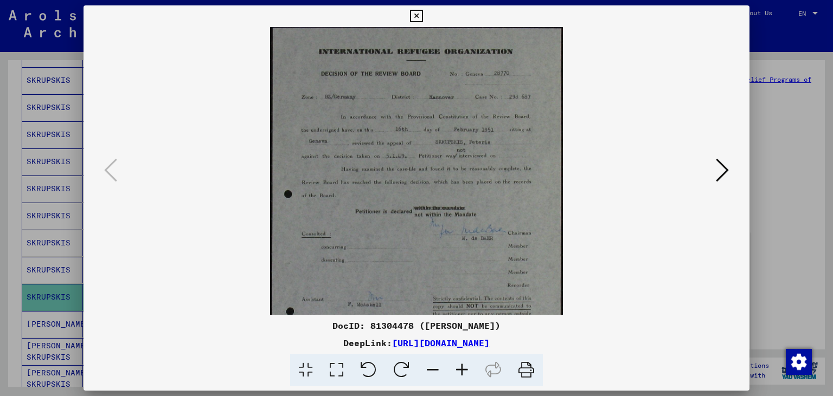
click at [459, 373] on icon at bounding box center [461, 370] width 29 height 33
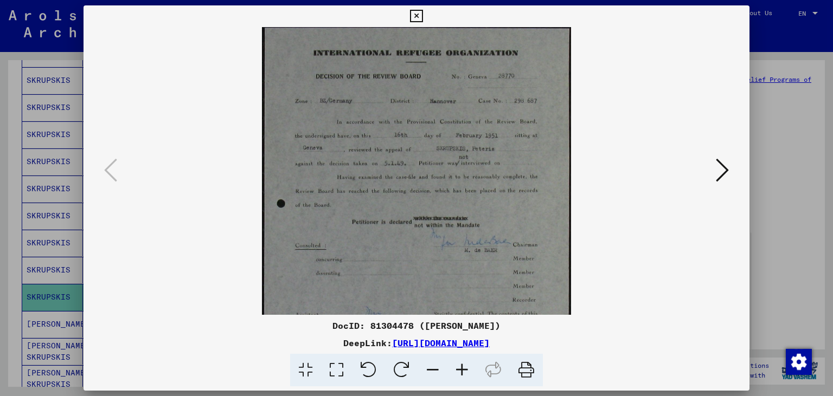
click at [459, 373] on icon at bounding box center [461, 370] width 29 height 33
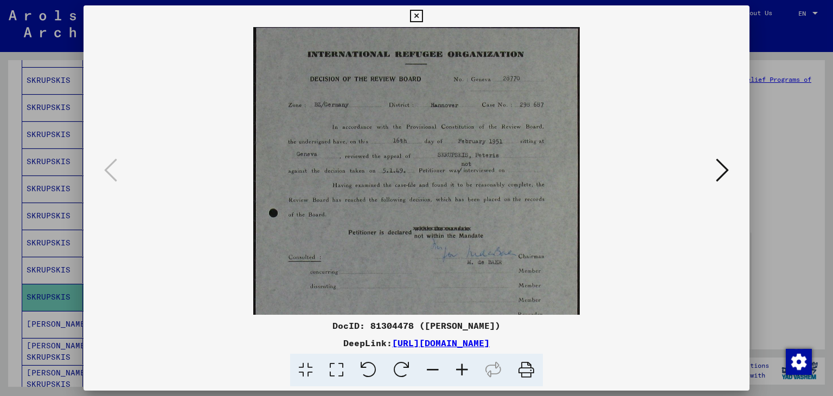
click at [459, 373] on icon at bounding box center [461, 370] width 29 height 33
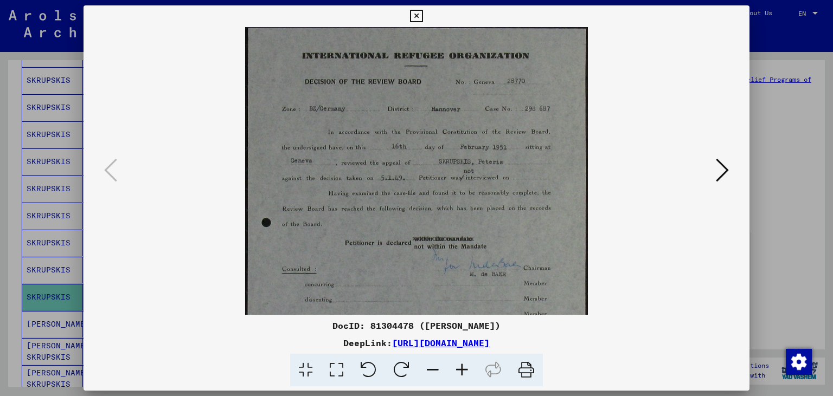
click at [459, 373] on icon at bounding box center [461, 370] width 29 height 33
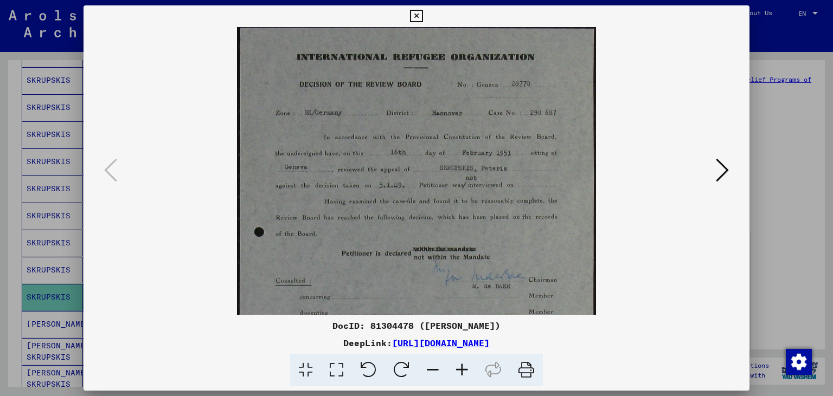
click at [459, 373] on icon at bounding box center [461, 370] width 29 height 33
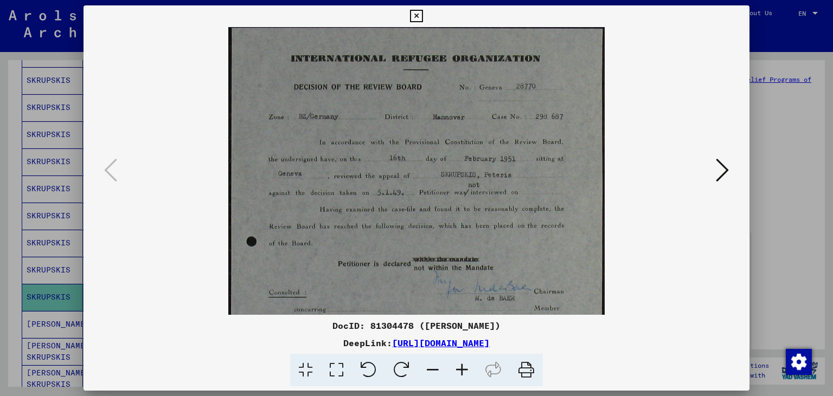
click at [459, 373] on icon at bounding box center [461, 370] width 29 height 33
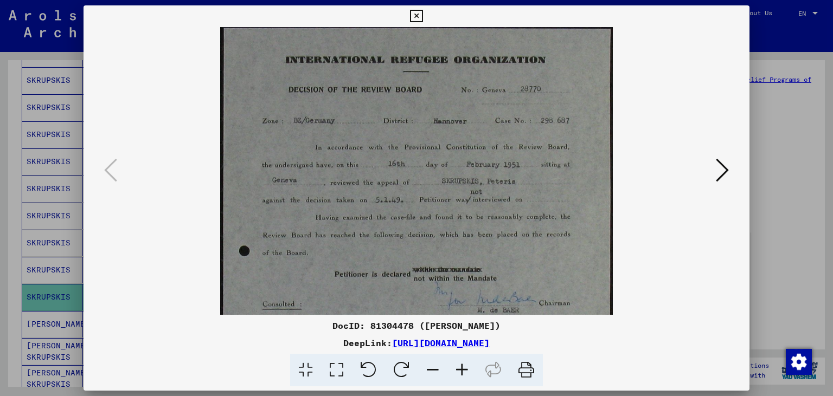
click at [459, 373] on icon at bounding box center [461, 370] width 29 height 33
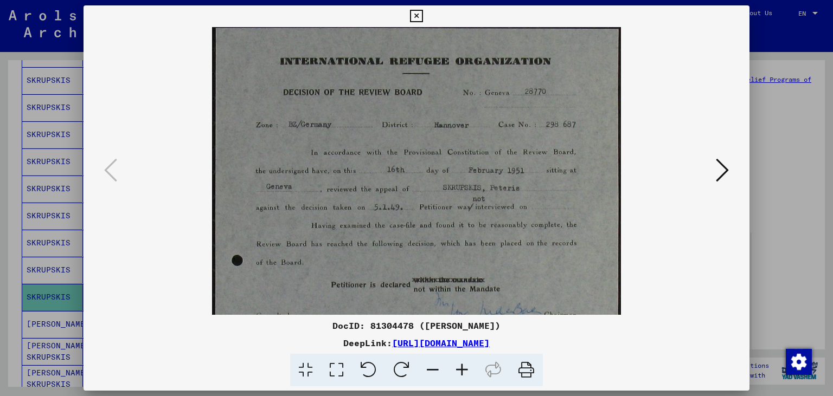
click at [459, 373] on icon at bounding box center [461, 370] width 29 height 33
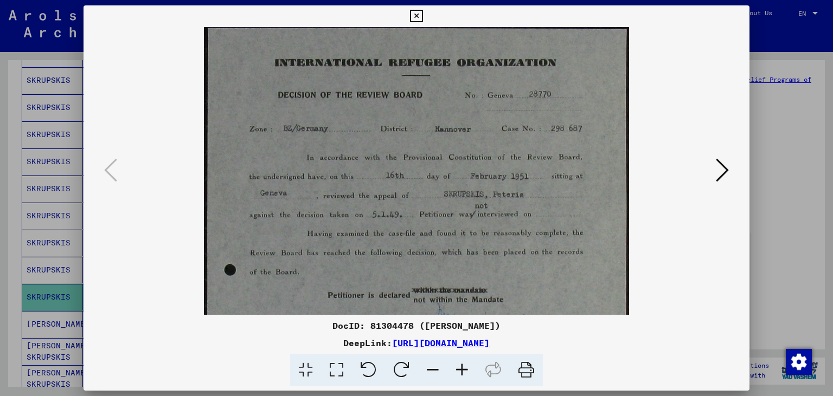
click at [459, 373] on icon at bounding box center [461, 370] width 29 height 33
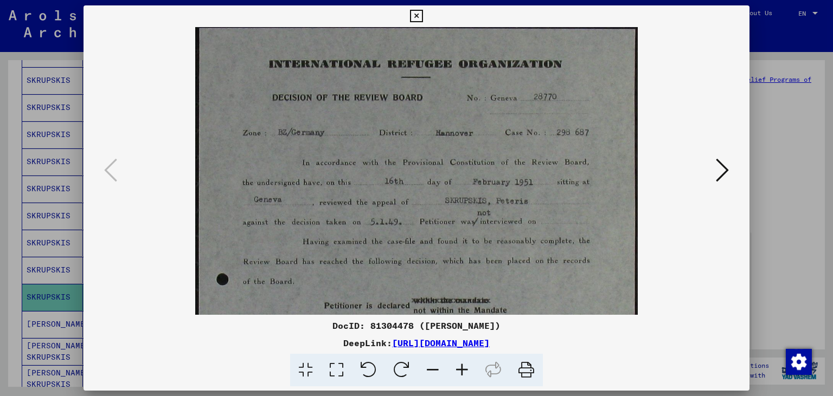
click at [459, 373] on icon at bounding box center [461, 370] width 29 height 33
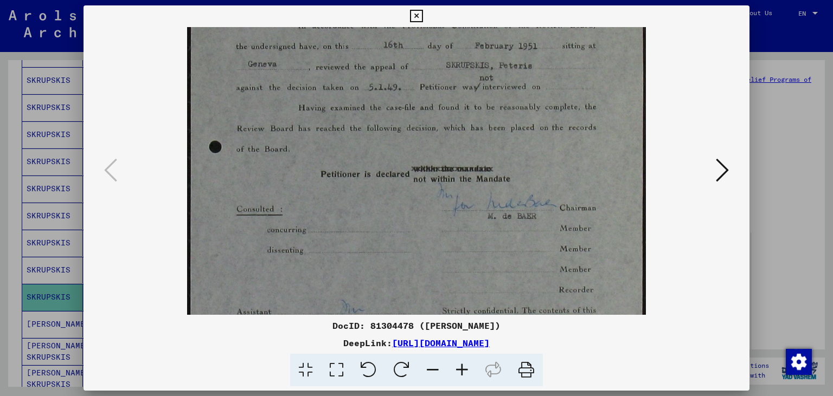
scroll to position [145, 0]
drag, startPoint x: 361, startPoint y: 276, endPoint x: 353, endPoint y: 132, distance: 143.4
click at [355, 132] on img at bounding box center [416, 256] width 459 height 749
click at [423, 14] on icon at bounding box center [416, 16] width 12 height 13
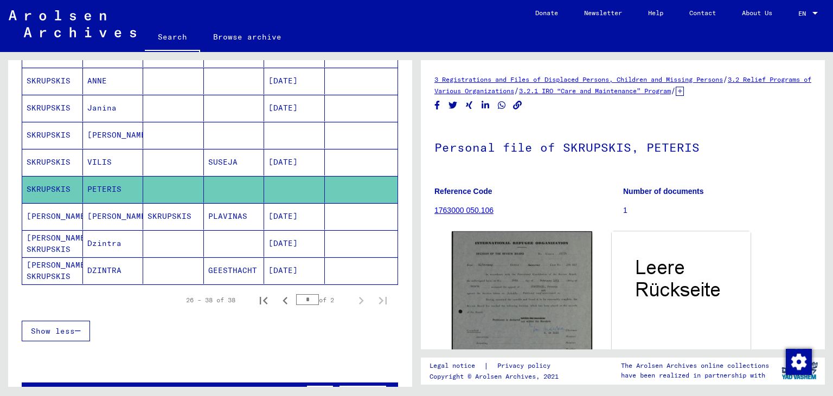
scroll to position [299, 0]
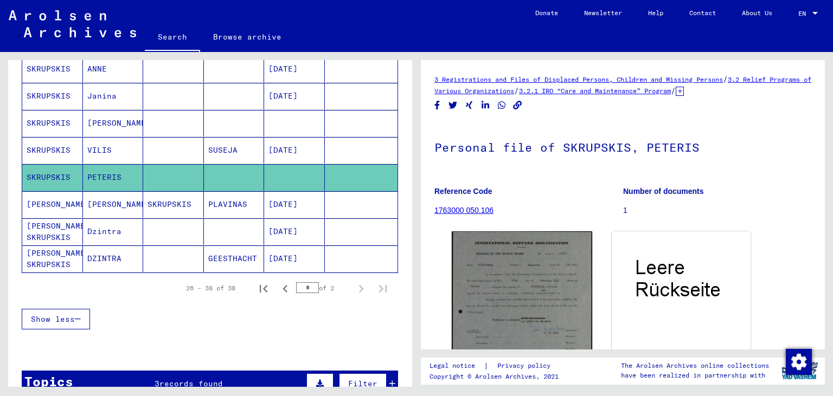
click at [50, 200] on mat-cell "[PERSON_NAME]" at bounding box center [52, 204] width 61 height 27
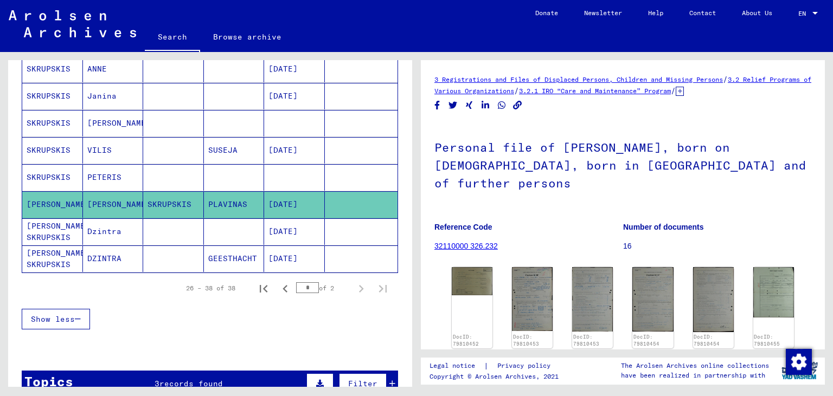
click at [60, 226] on mat-cell "[PERSON_NAME] SKRUPSKIS" at bounding box center [52, 232] width 61 height 27
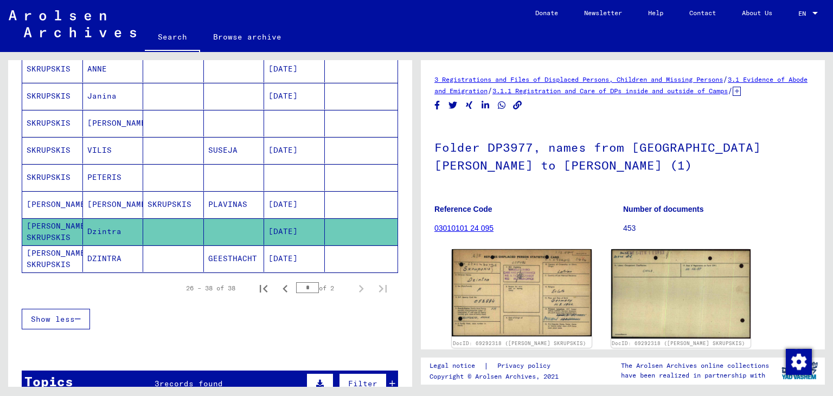
click at [57, 259] on mat-cell "[PERSON_NAME] SKRUPSKIS" at bounding box center [52, 259] width 61 height 27
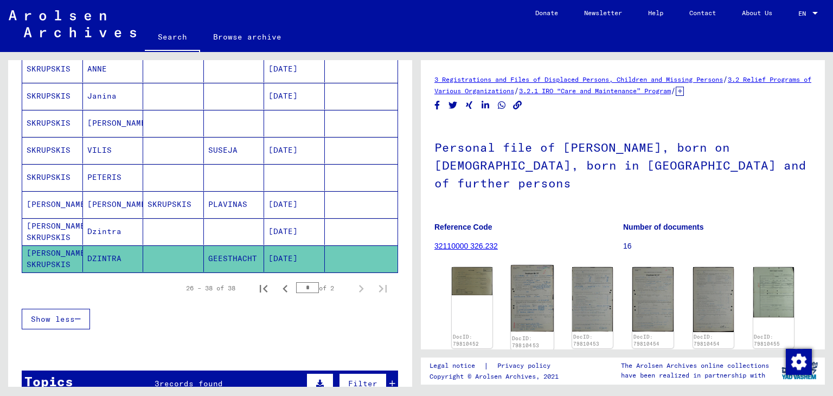
click at [524, 265] on img at bounding box center [532, 298] width 43 height 67
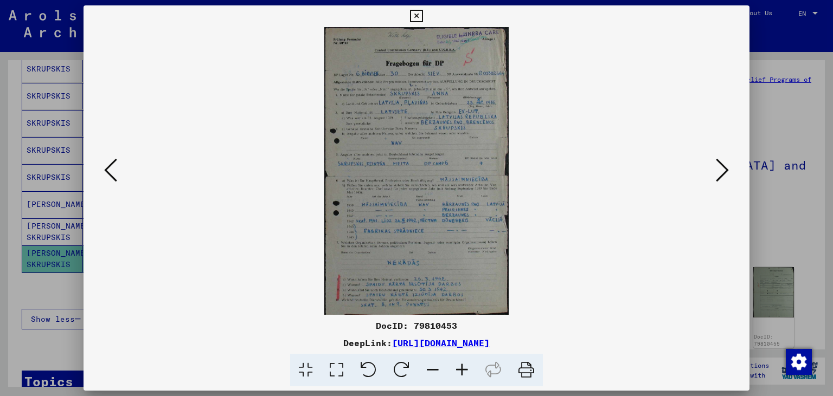
click at [462, 369] on icon at bounding box center [461, 370] width 29 height 33
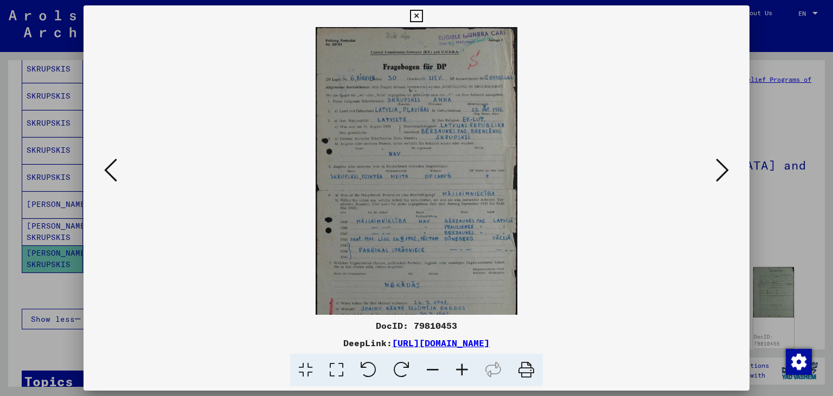
click at [462, 369] on icon at bounding box center [461, 370] width 29 height 33
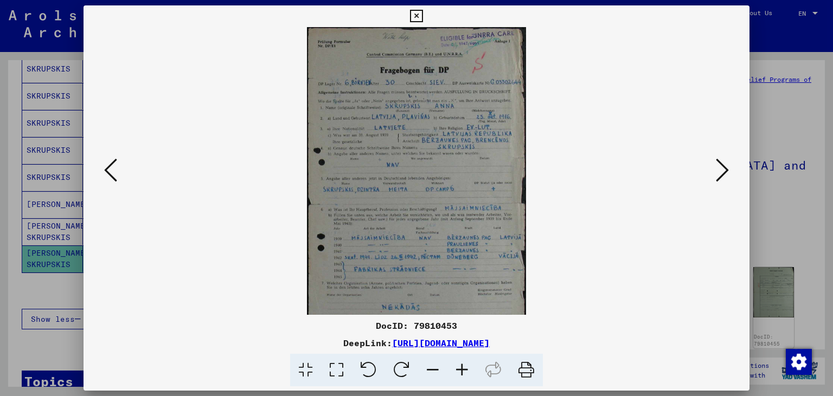
click at [462, 369] on icon at bounding box center [461, 370] width 29 height 33
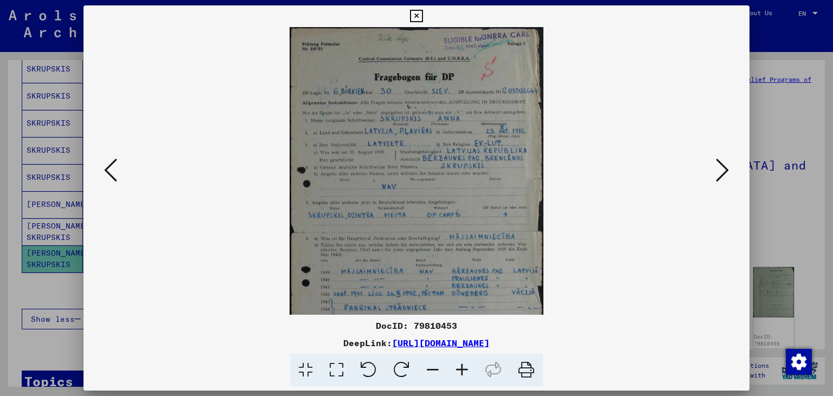
click at [462, 369] on icon at bounding box center [461, 370] width 29 height 33
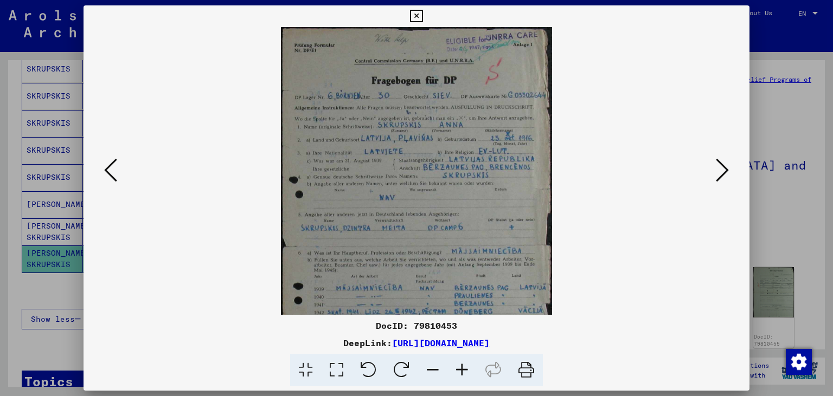
click at [462, 369] on icon at bounding box center [461, 370] width 29 height 33
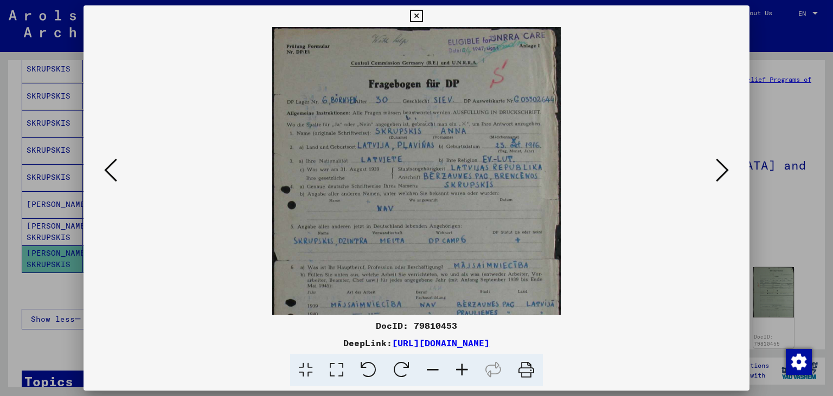
click at [462, 369] on icon at bounding box center [461, 370] width 29 height 33
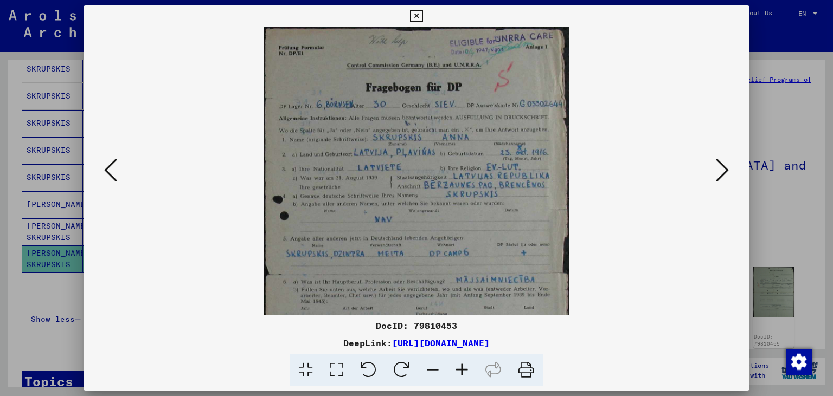
click at [462, 369] on icon at bounding box center [461, 370] width 29 height 33
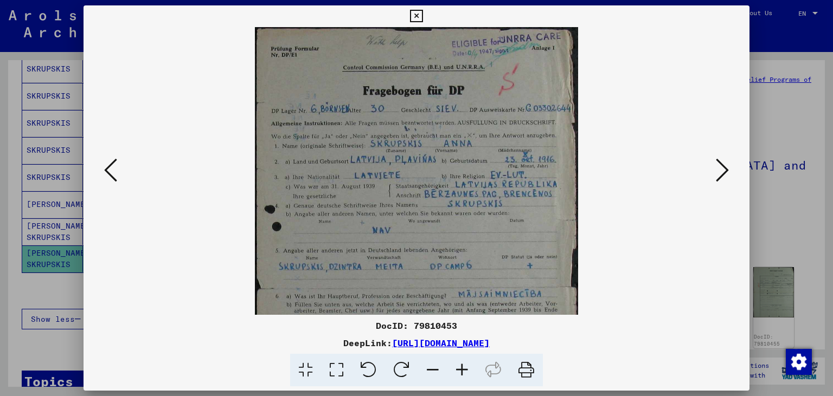
click at [462, 369] on icon at bounding box center [461, 370] width 29 height 33
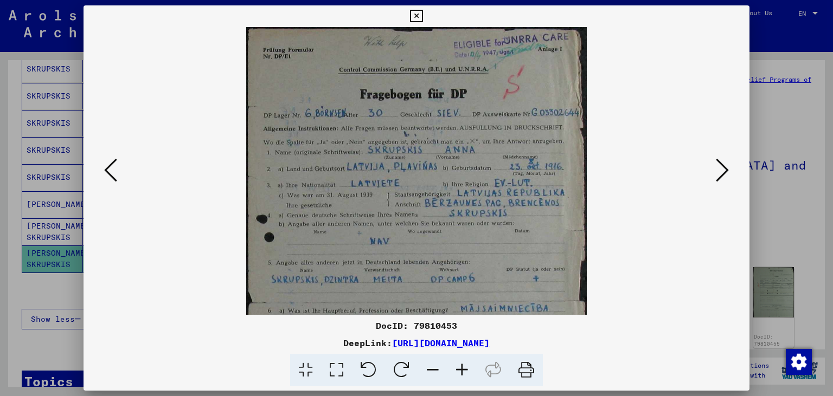
click at [462, 369] on icon at bounding box center [461, 370] width 29 height 33
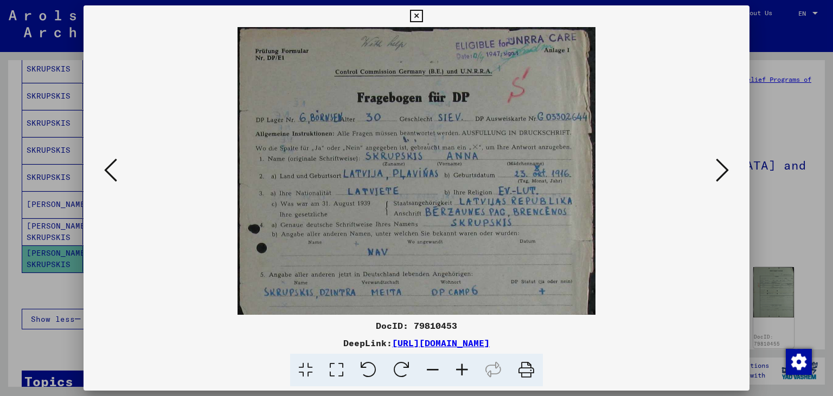
click at [462, 369] on icon at bounding box center [461, 370] width 29 height 33
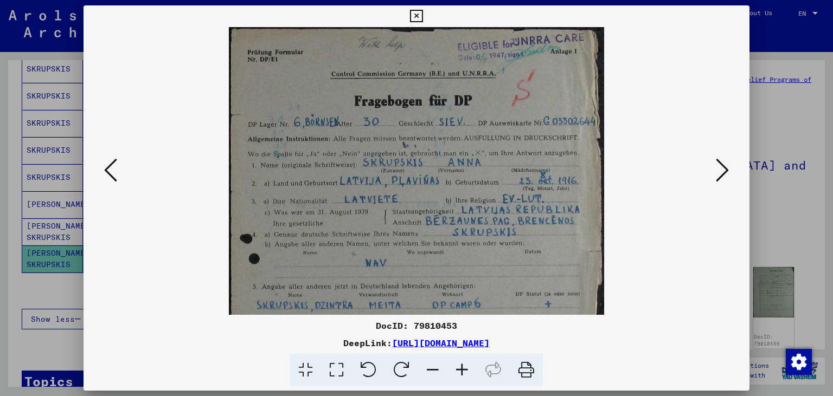
click at [462, 369] on icon at bounding box center [461, 370] width 29 height 33
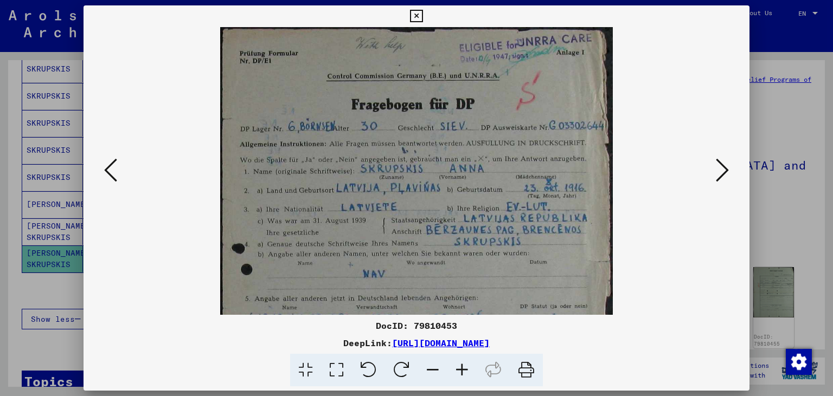
click at [462, 369] on icon at bounding box center [461, 370] width 29 height 33
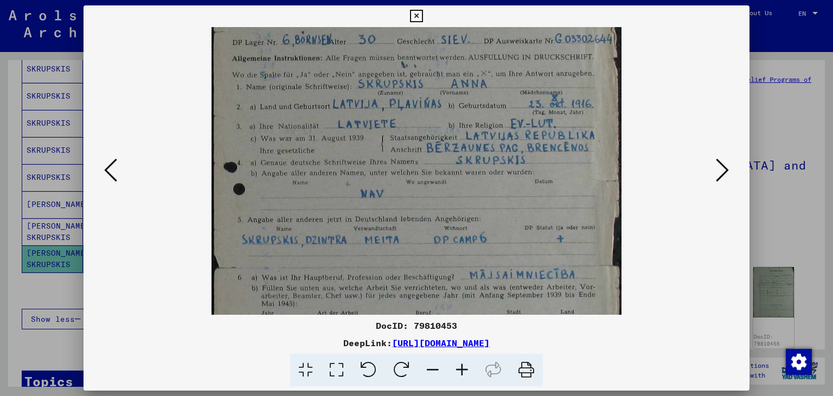
drag, startPoint x: 464, startPoint y: 281, endPoint x: 442, endPoint y: 194, distance: 90.6
click at [442, 194] on img at bounding box center [417, 256] width 410 height 641
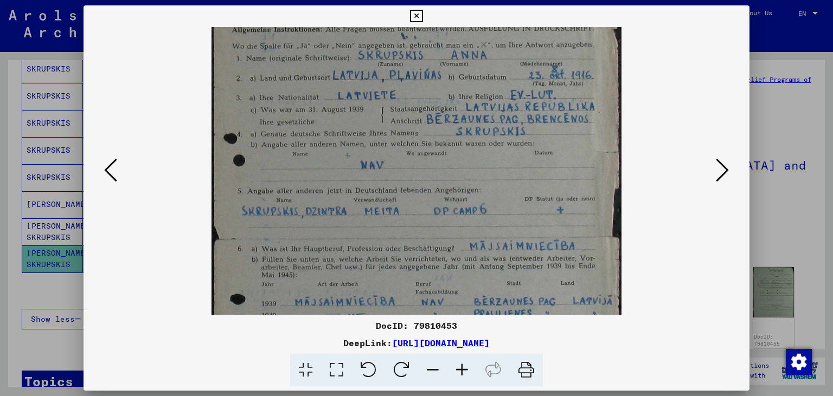
scroll to position [130, 0]
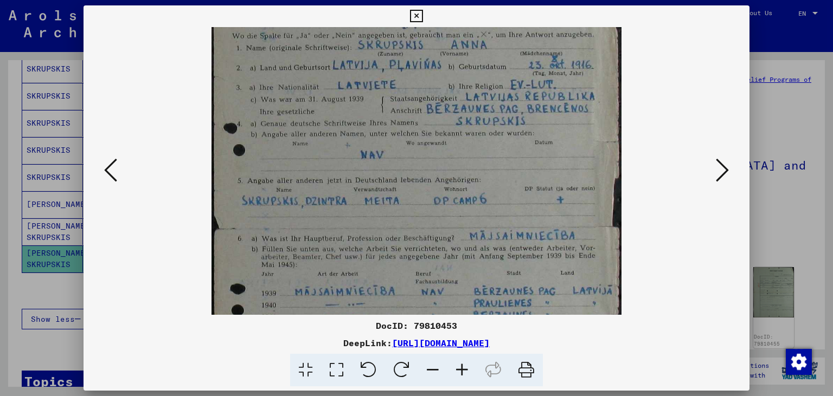
drag, startPoint x: 454, startPoint y: 266, endPoint x: 452, endPoint y: 228, distance: 37.5
click at [452, 228] on img at bounding box center [417, 217] width 410 height 641
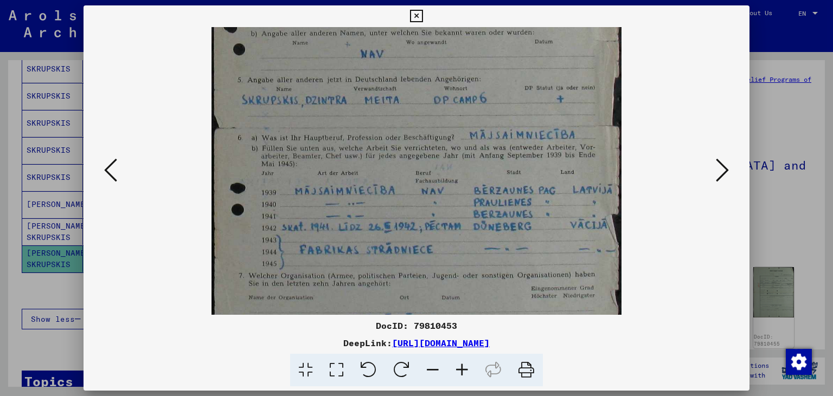
scroll to position [247, 0]
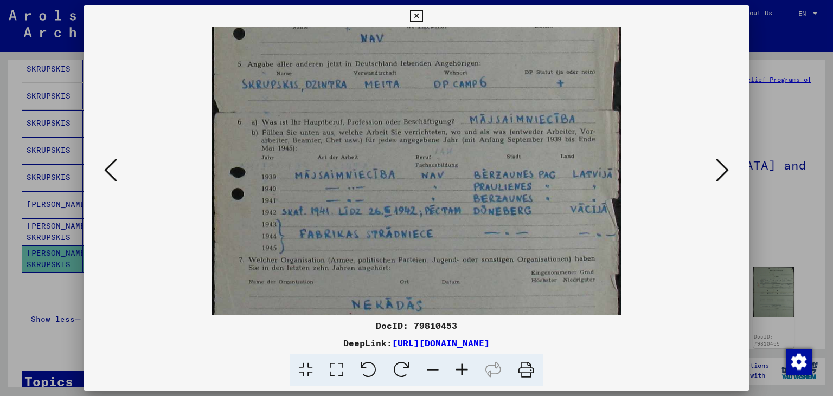
drag, startPoint x: 479, startPoint y: 283, endPoint x: 444, endPoint y: 168, distance: 120.8
click at [444, 168] on img at bounding box center [417, 100] width 410 height 641
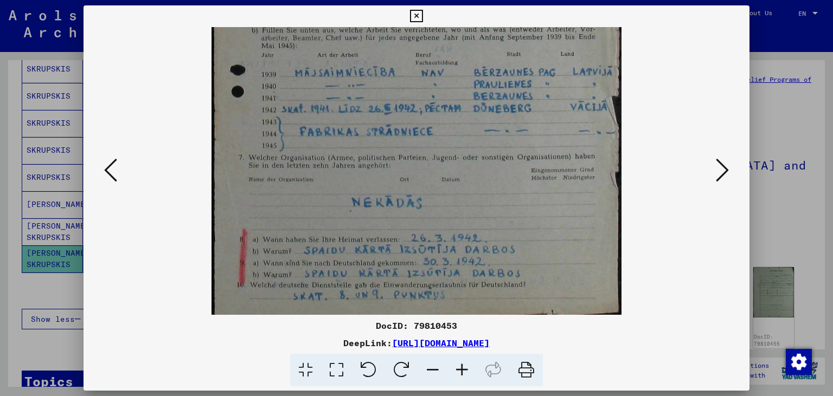
drag, startPoint x: 446, startPoint y: 261, endPoint x: 441, endPoint y: 154, distance: 107.0
drag, startPoint x: 481, startPoint y: 281, endPoint x: 478, endPoint y: 255, distance: 26.7
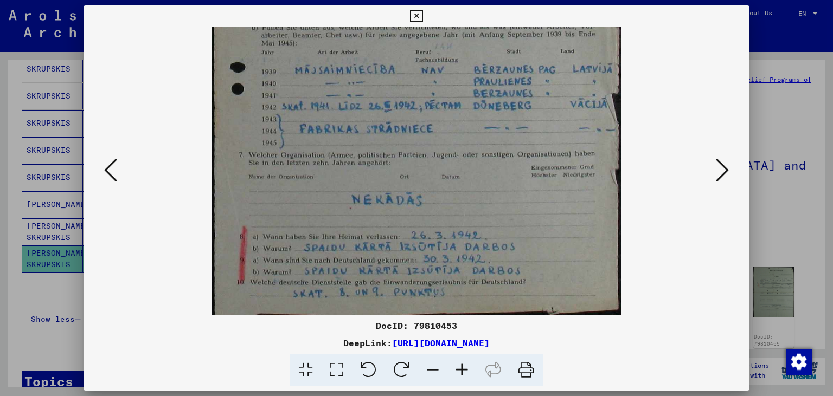
click at [727, 176] on icon at bounding box center [722, 170] width 13 height 26
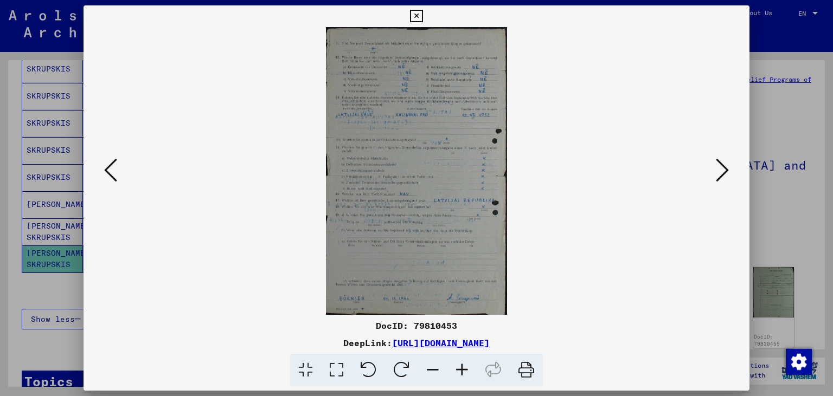
scroll to position [0, 0]
drag, startPoint x: 340, startPoint y: 51, endPoint x: 363, endPoint y: 65, distance: 27.0
click at [343, 53] on img at bounding box center [417, 171] width 182 height 288
click at [466, 370] on icon at bounding box center [461, 370] width 29 height 33
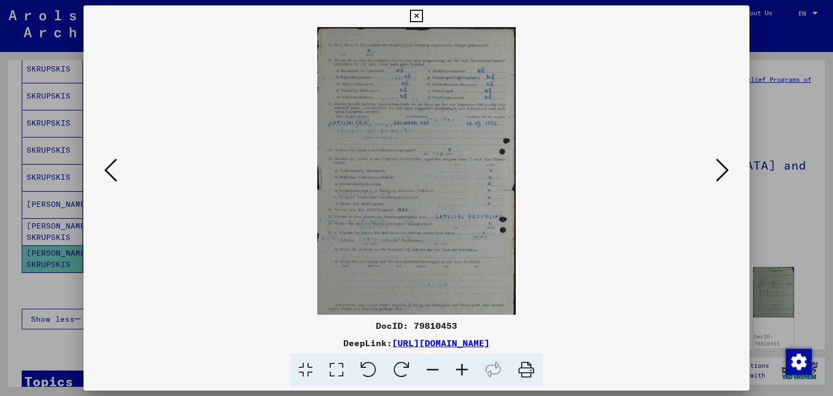
click at [466, 370] on icon at bounding box center [461, 370] width 29 height 33
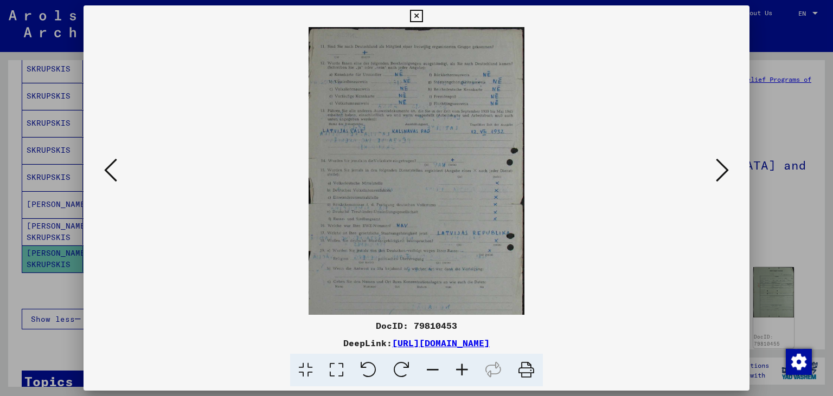
click at [466, 370] on icon at bounding box center [461, 370] width 29 height 33
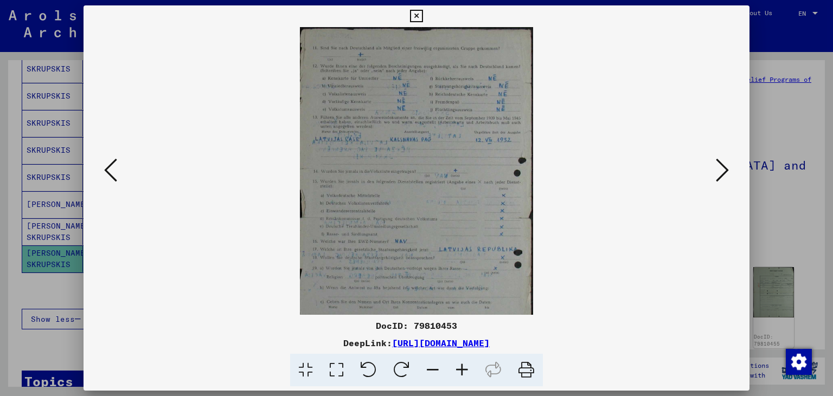
click at [465, 369] on icon at bounding box center [461, 370] width 29 height 33
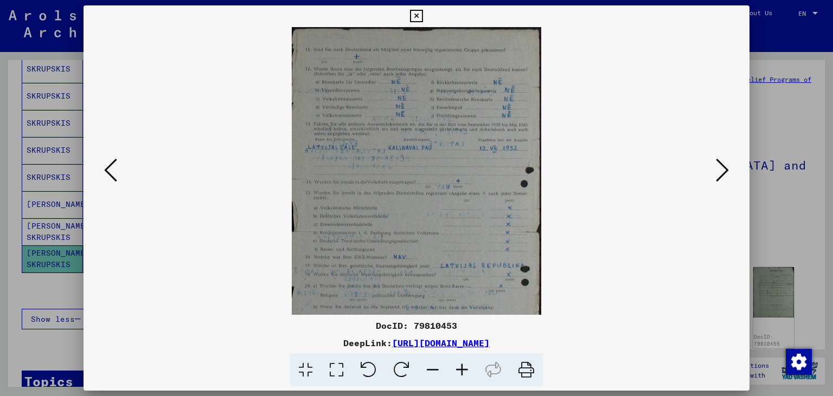
click at [465, 369] on icon at bounding box center [461, 370] width 29 height 33
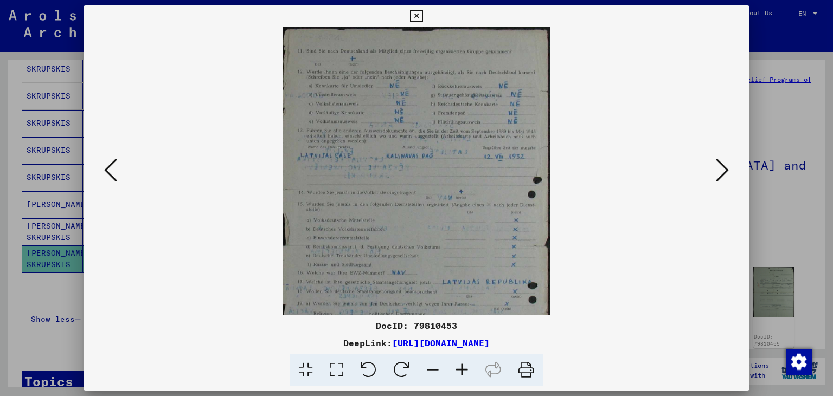
click at [465, 369] on icon at bounding box center [461, 370] width 29 height 33
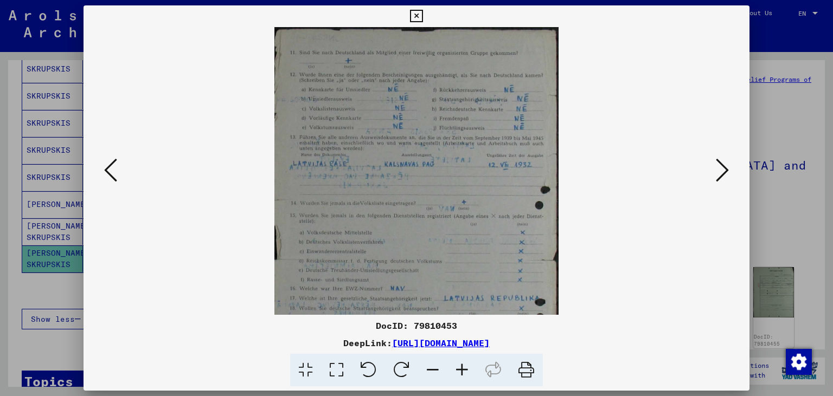
click at [465, 369] on icon at bounding box center [461, 370] width 29 height 33
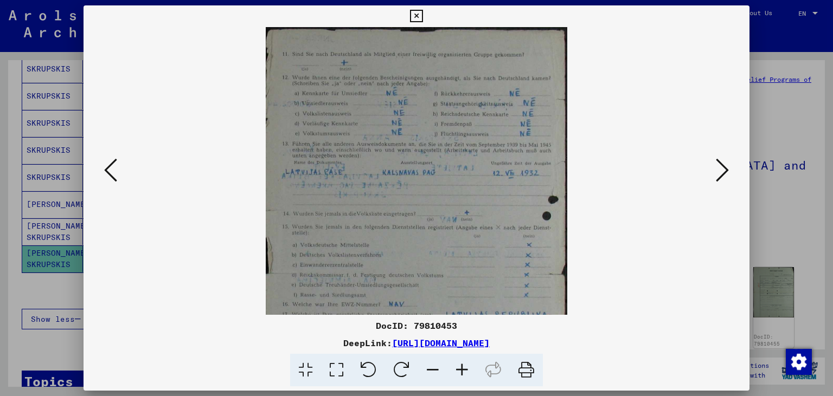
click at [465, 369] on icon at bounding box center [461, 370] width 29 height 33
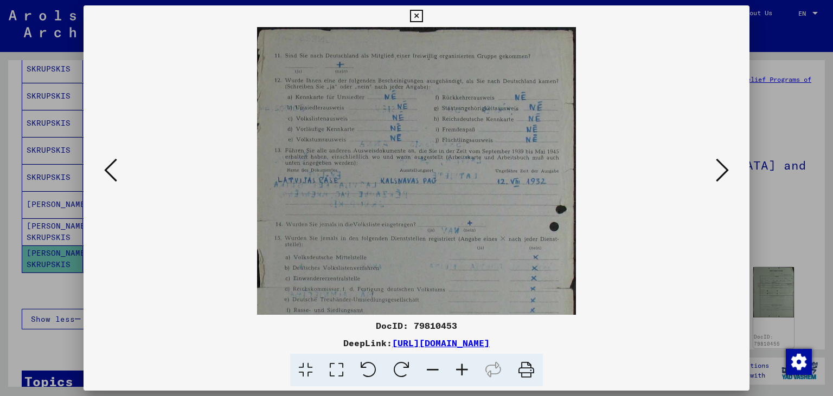
click at [465, 369] on icon at bounding box center [461, 370] width 29 height 33
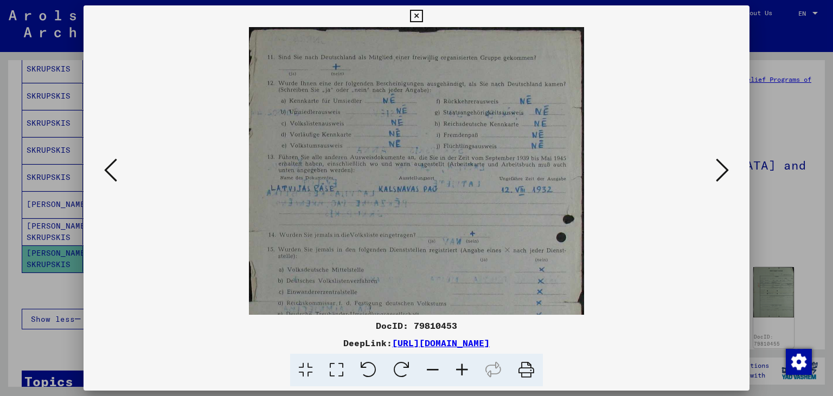
click at [465, 369] on icon at bounding box center [461, 370] width 29 height 33
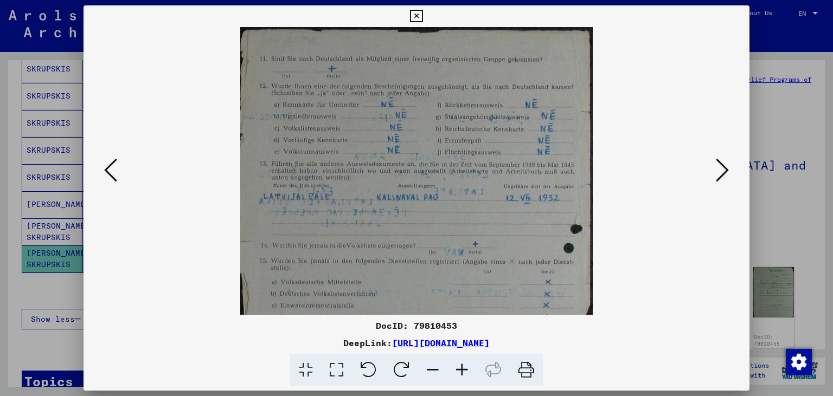
click at [465, 369] on icon at bounding box center [461, 370] width 29 height 33
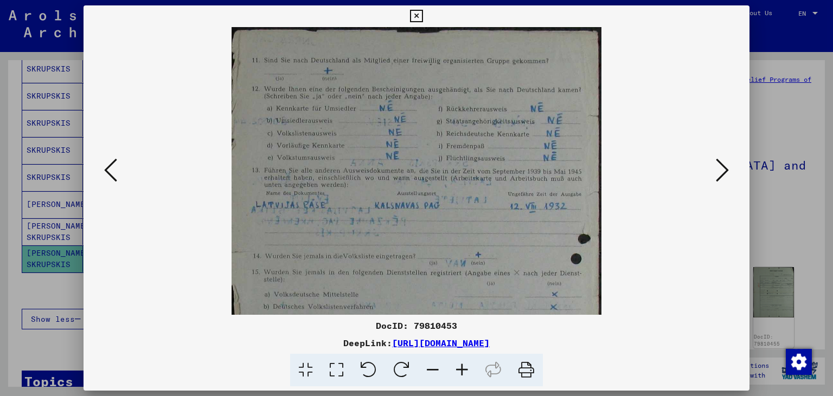
click at [465, 370] on icon at bounding box center [461, 370] width 29 height 33
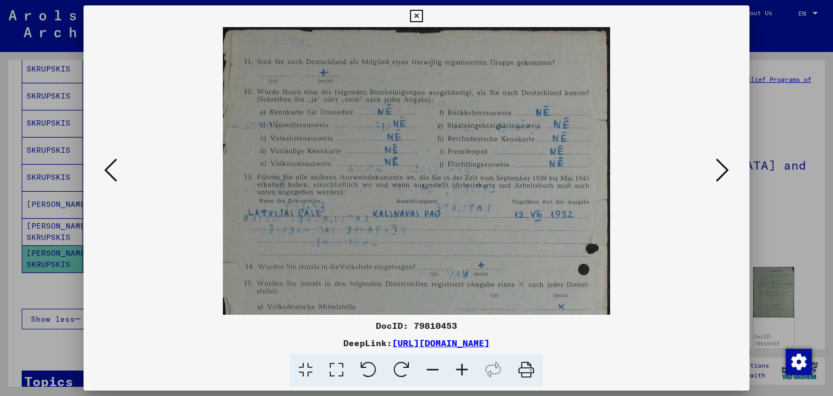
click at [465, 370] on icon at bounding box center [461, 370] width 29 height 33
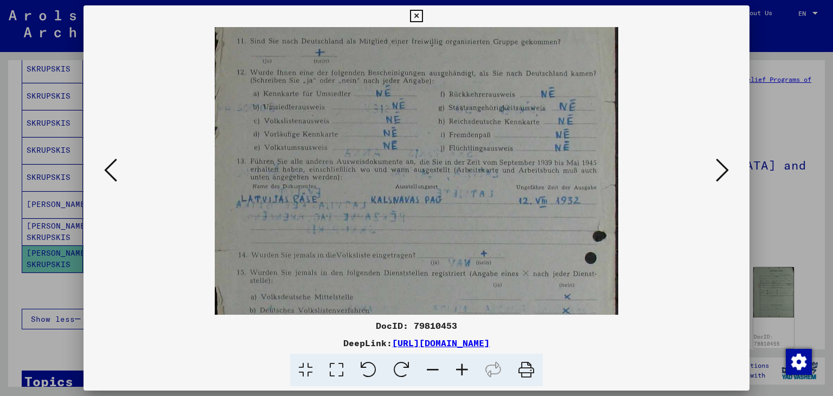
scroll to position [24, 0]
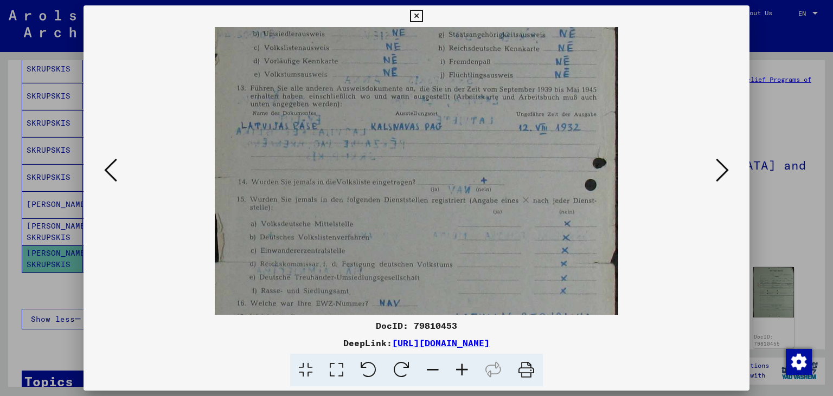
drag, startPoint x: 413, startPoint y: 283, endPoint x: 400, endPoint y: 158, distance: 126.0
click at [400, 163] on img at bounding box center [417, 252] width 404 height 641
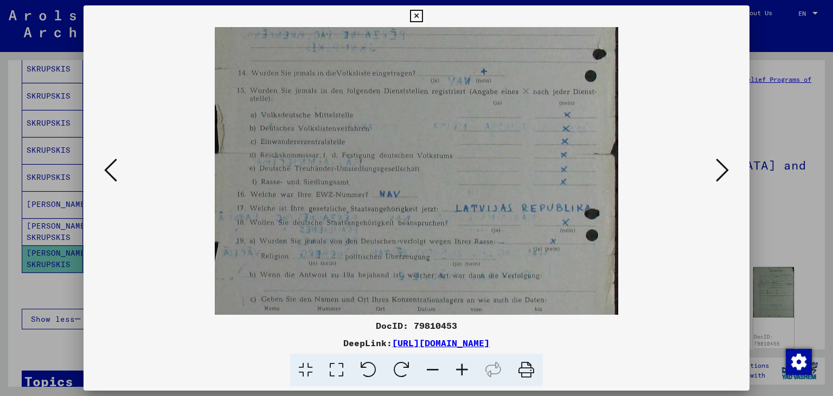
scroll to position [232, 0]
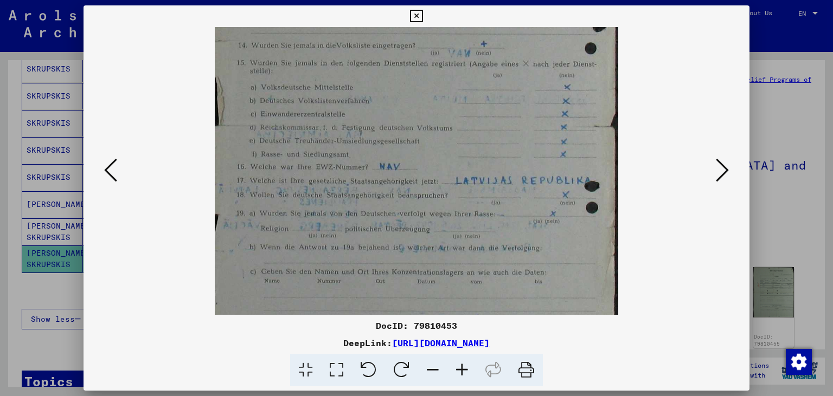
drag, startPoint x: 462, startPoint y: 285, endPoint x: 444, endPoint y: 177, distance: 109.4
click at [444, 177] on img at bounding box center [417, 115] width 404 height 641
click at [727, 170] on icon at bounding box center [722, 170] width 13 height 26
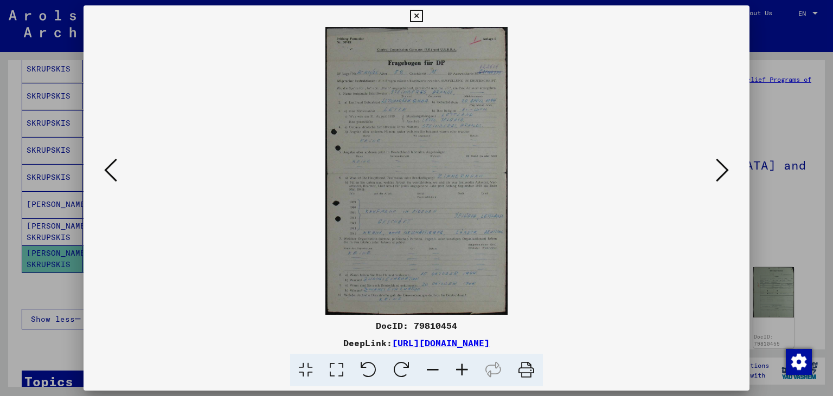
click at [426, 140] on img at bounding box center [416, 171] width 182 height 288
click at [460, 373] on icon at bounding box center [461, 370] width 29 height 33
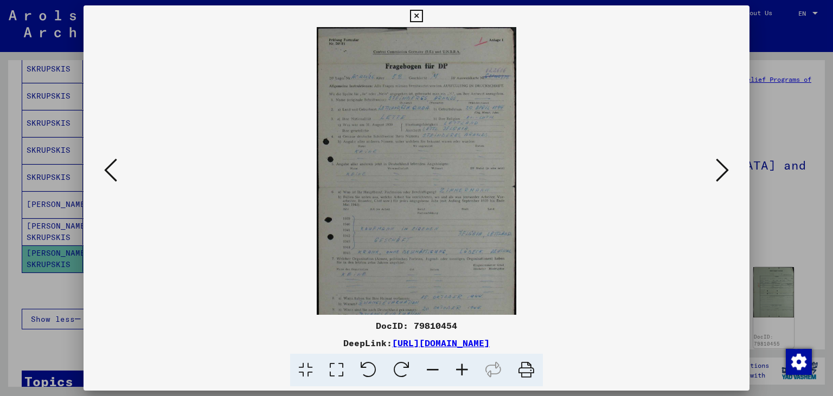
click at [460, 373] on icon at bounding box center [461, 370] width 29 height 33
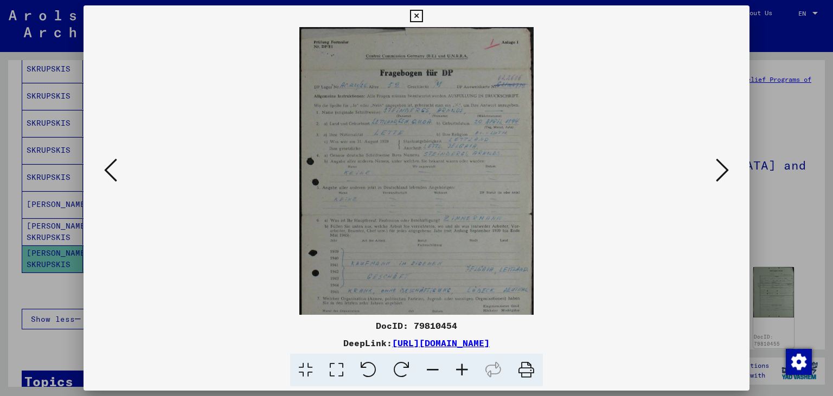
click at [460, 373] on icon at bounding box center [461, 370] width 29 height 33
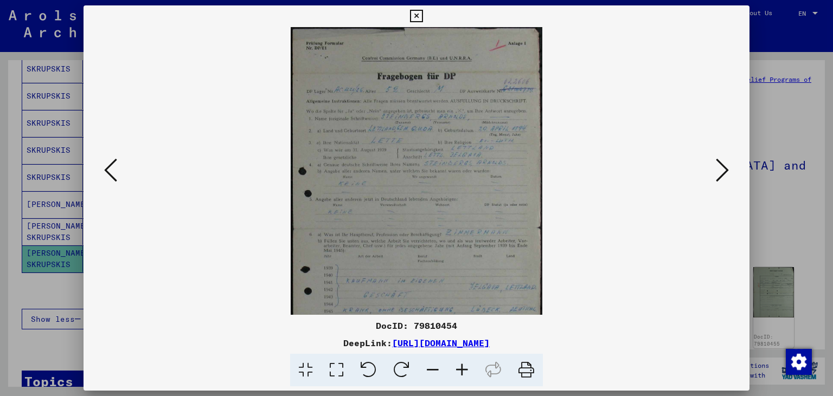
click at [460, 373] on icon at bounding box center [461, 370] width 29 height 33
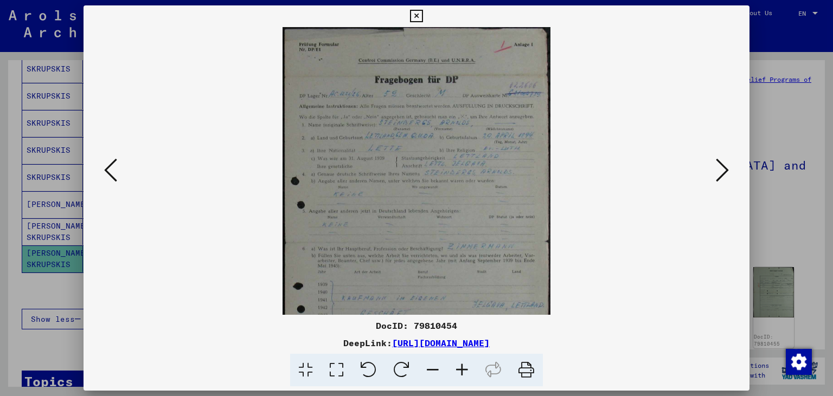
click at [460, 373] on icon at bounding box center [461, 370] width 29 height 33
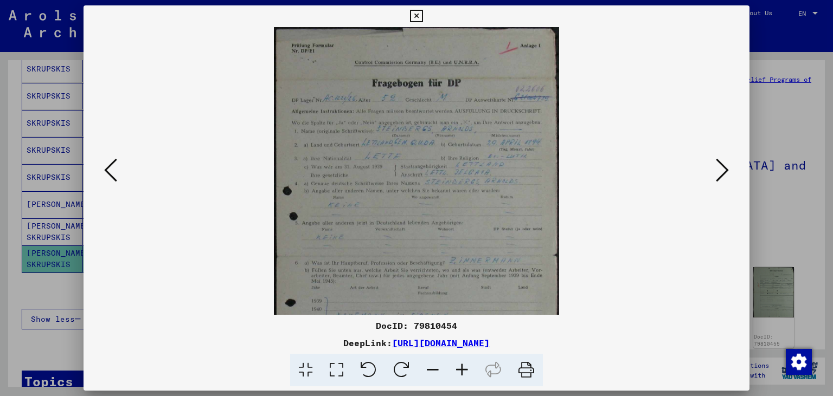
click at [460, 374] on icon at bounding box center [461, 370] width 29 height 33
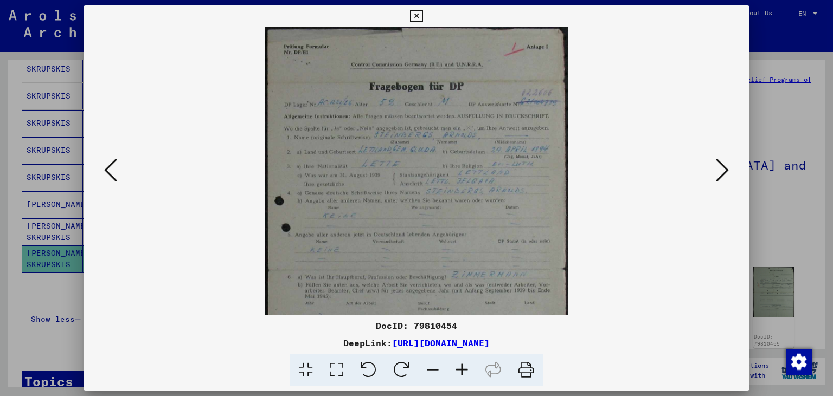
click at [460, 374] on icon at bounding box center [461, 370] width 29 height 33
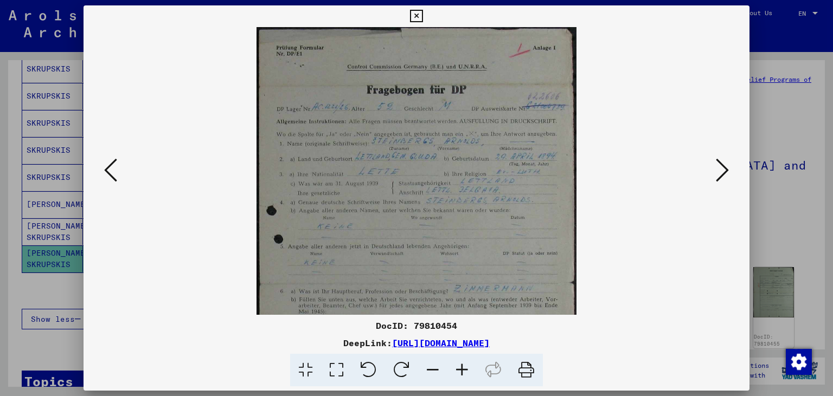
click at [460, 375] on icon at bounding box center [461, 370] width 29 height 33
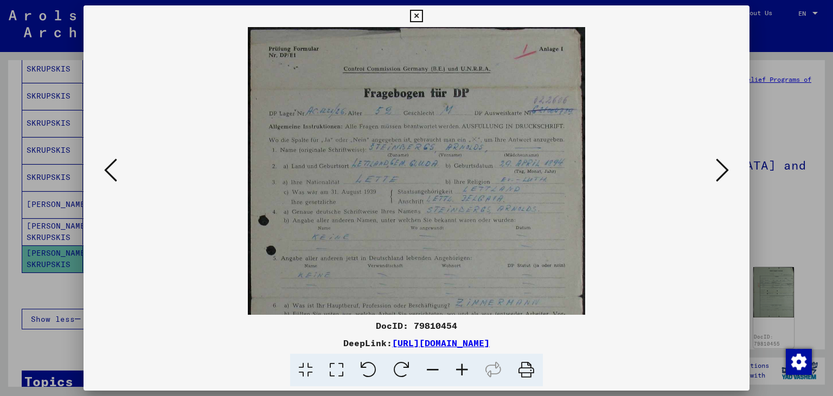
click at [461, 375] on icon at bounding box center [461, 370] width 29 height 33
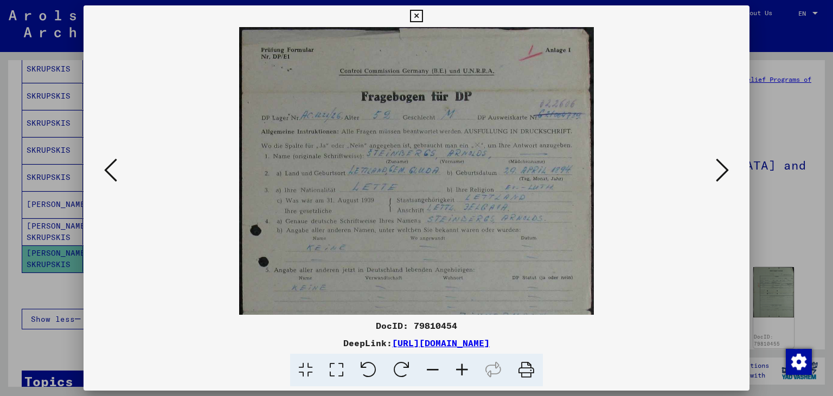
click at [461, 375] on icon at bounding box center [461, 370] width 29 height 33
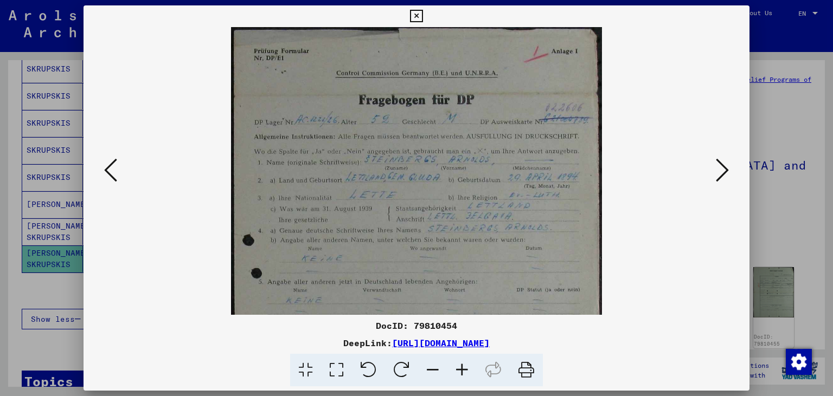
click at [461, 375] on icon at bounding box center [461, 370] width 29 height 33
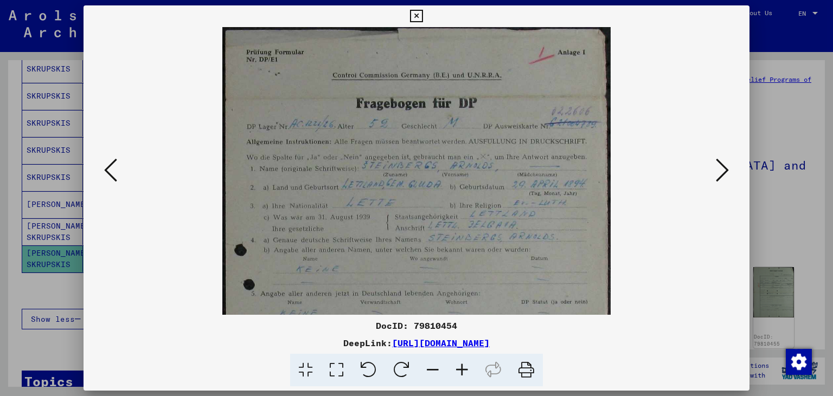
click at [461, 375] on icon at bounding box center [461, 370] width 29 height 33
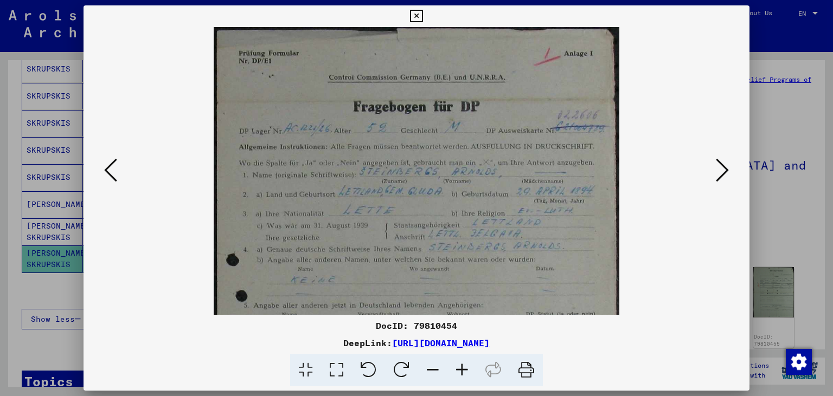
click at [461, 375] on icon at bounding box center [461, 370] width 29 height 33
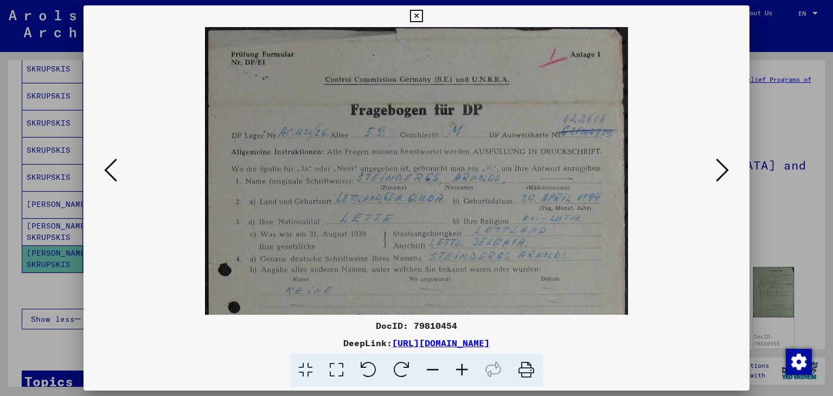
click at [461, 375] on icon at bounding box center [461, 370] width 29 height 33
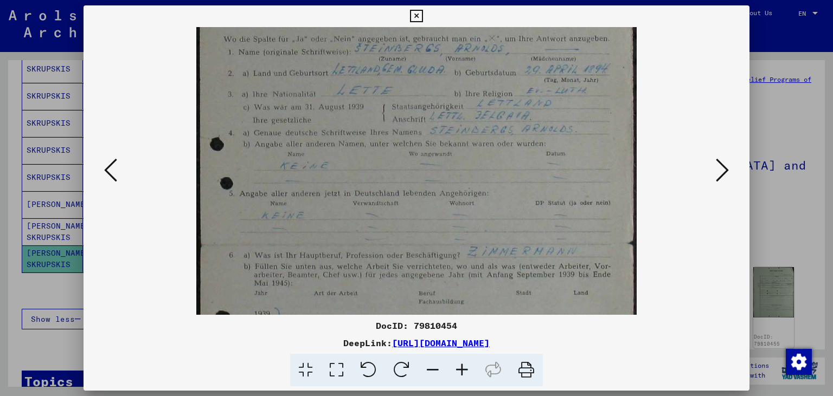
drag, startPoint x: 425, startPoint y: 300, endPoint x: 389, endPoint y: 159, distance: 145.5
click at [389, 160] on img at bounding box center [416, 237] width 440 height 695
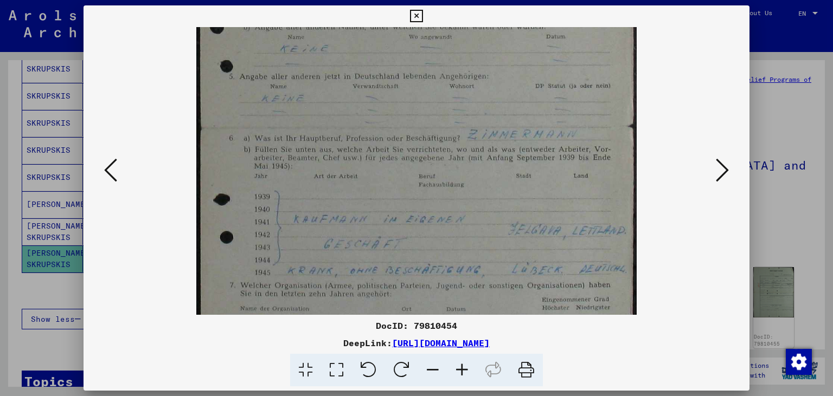
drag, startPoint x: 447, startPoint y: 287, endPoint x: 439, endPoint y: 173, distance: 114.2
click at [439, 173] on img at bounding box center [416, 121] width 440 height 695
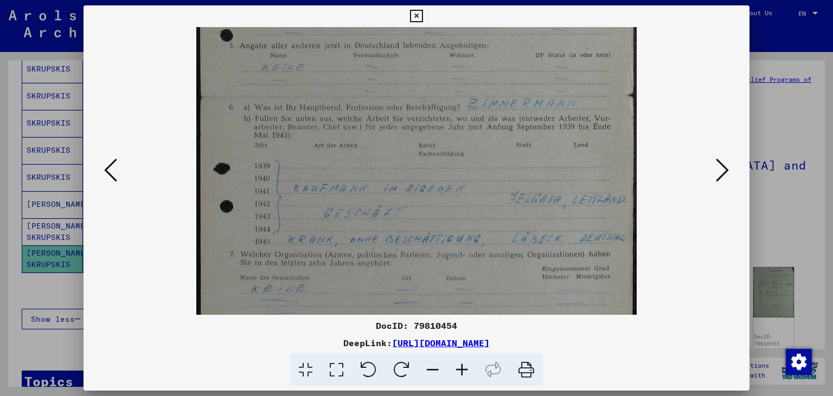
scroll to position [284, 0]
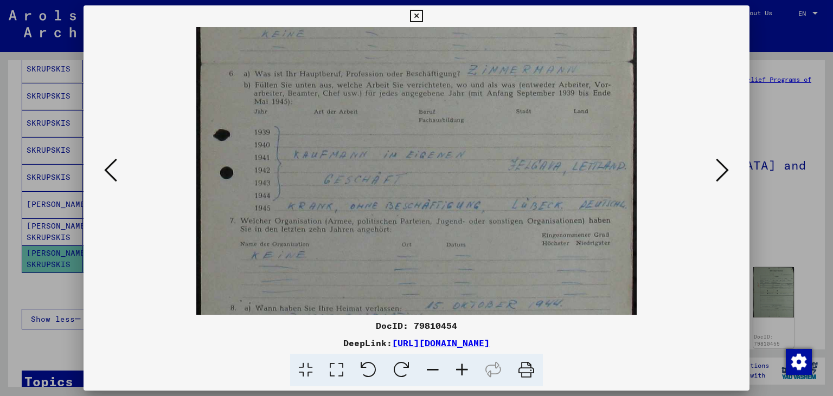
drag, startPoint x: 465, startPoint y: 276, endPoint x: 465, endPoint y: 209, distance: 66.2
click at [465, 209] on img at bounding box center [416, 57] width 440 height 695
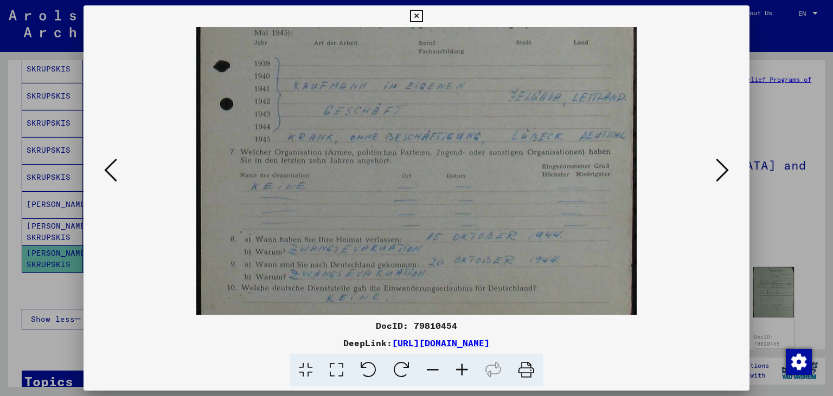
scroll to position [406, 0]
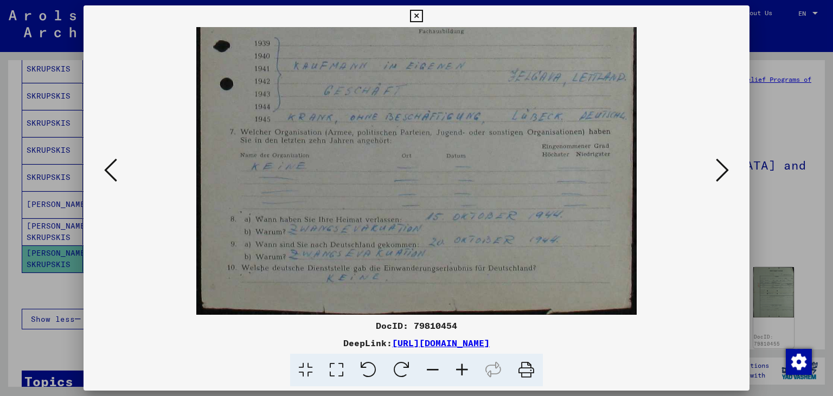
drag, startPoint x: 487, startPoint y: 287, endPoint x: 462, endPoint y: 160, distance: 129.3
click at [423, 12] on icon at bounding box center [416, 16] width 12 height 13
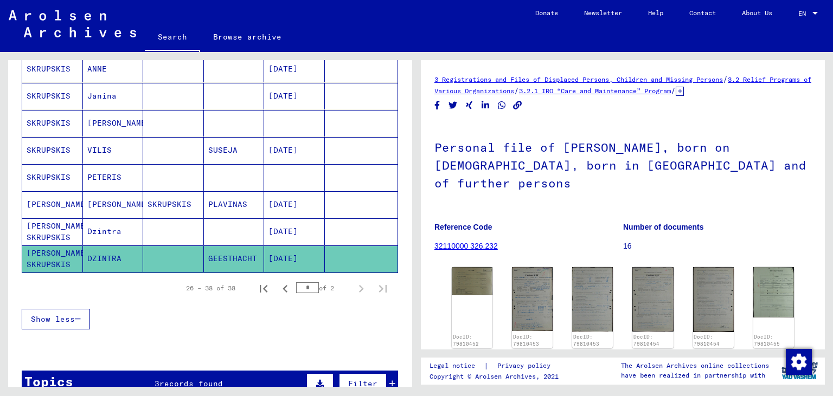
click at [37, 118] on mat-cell "SKRUPSKIS" at bounding box center [52, 123] width 61 height 27
